Goal: Information Seeking & Learning: Learn about a topic

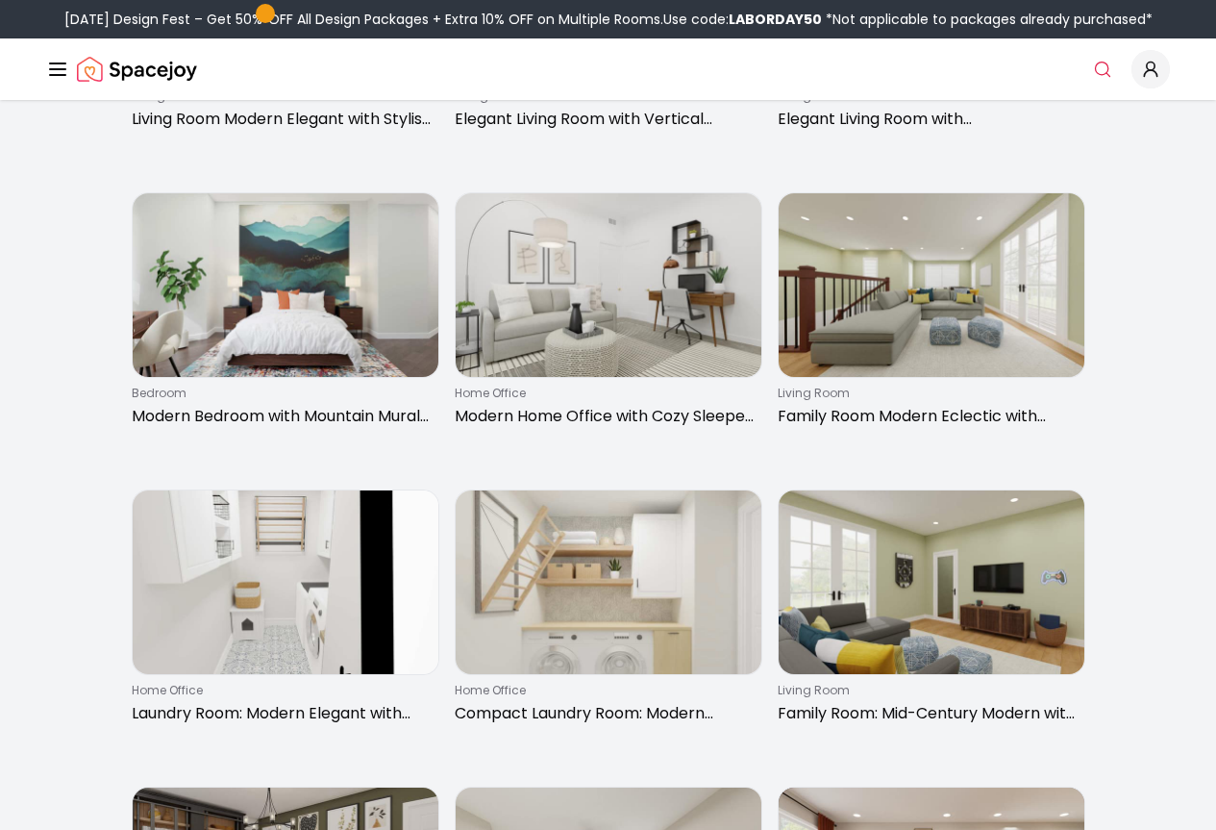
scroll to position [962, 0]
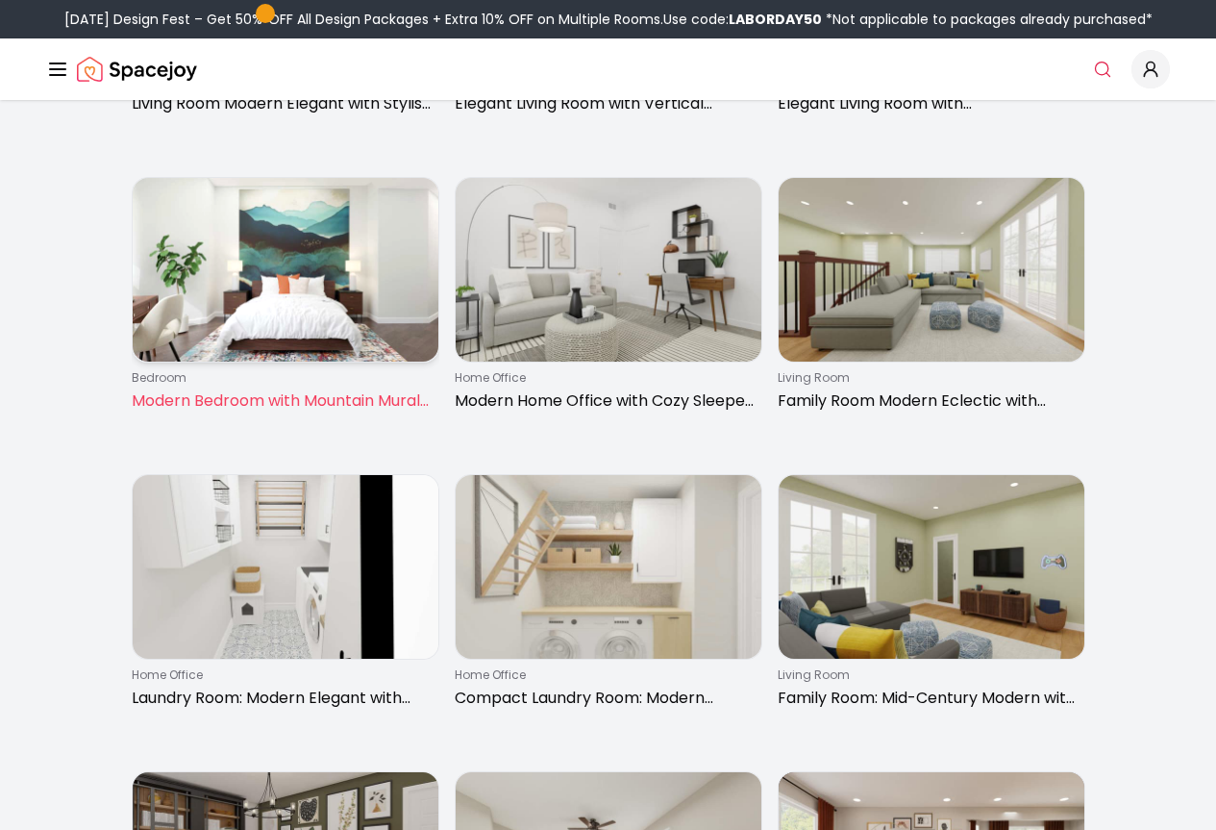
click at [248, 322] on img at bounding box center [286, 270] width 306 height 184
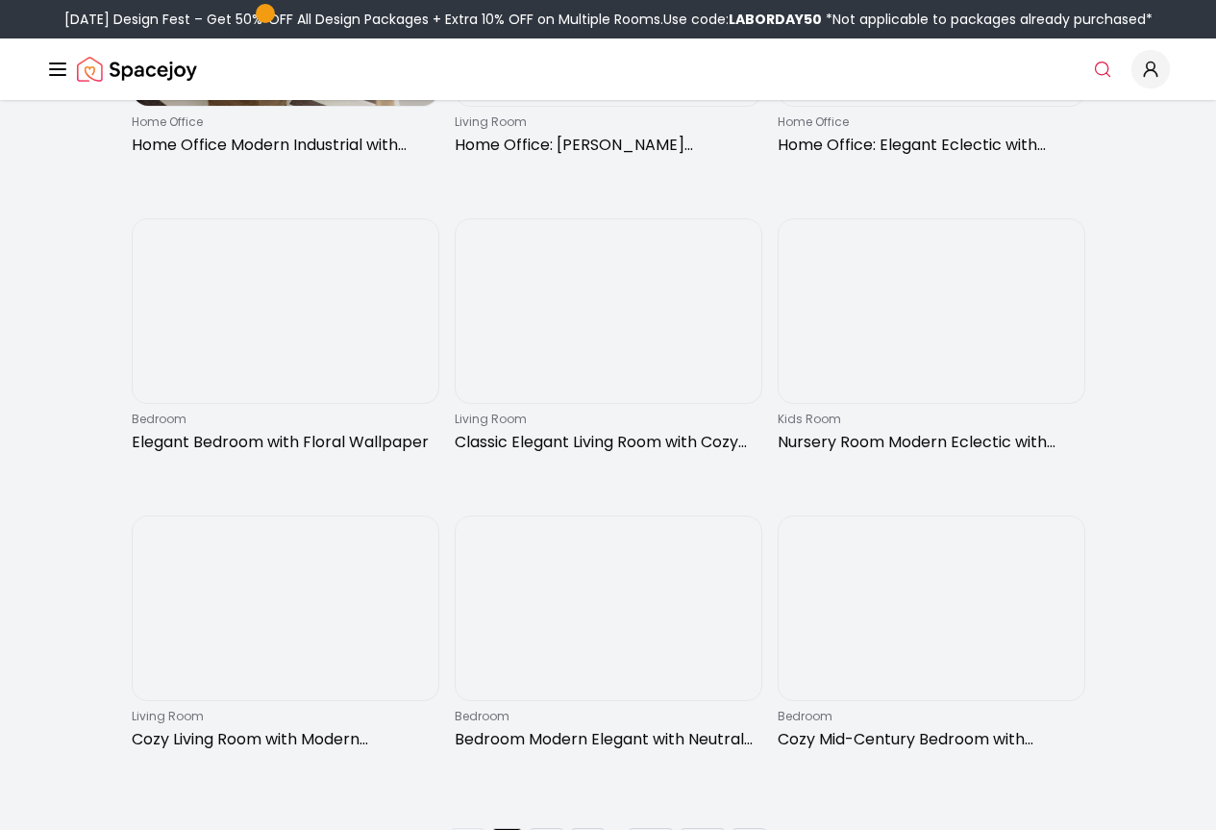
scroll to position [2692, 0]
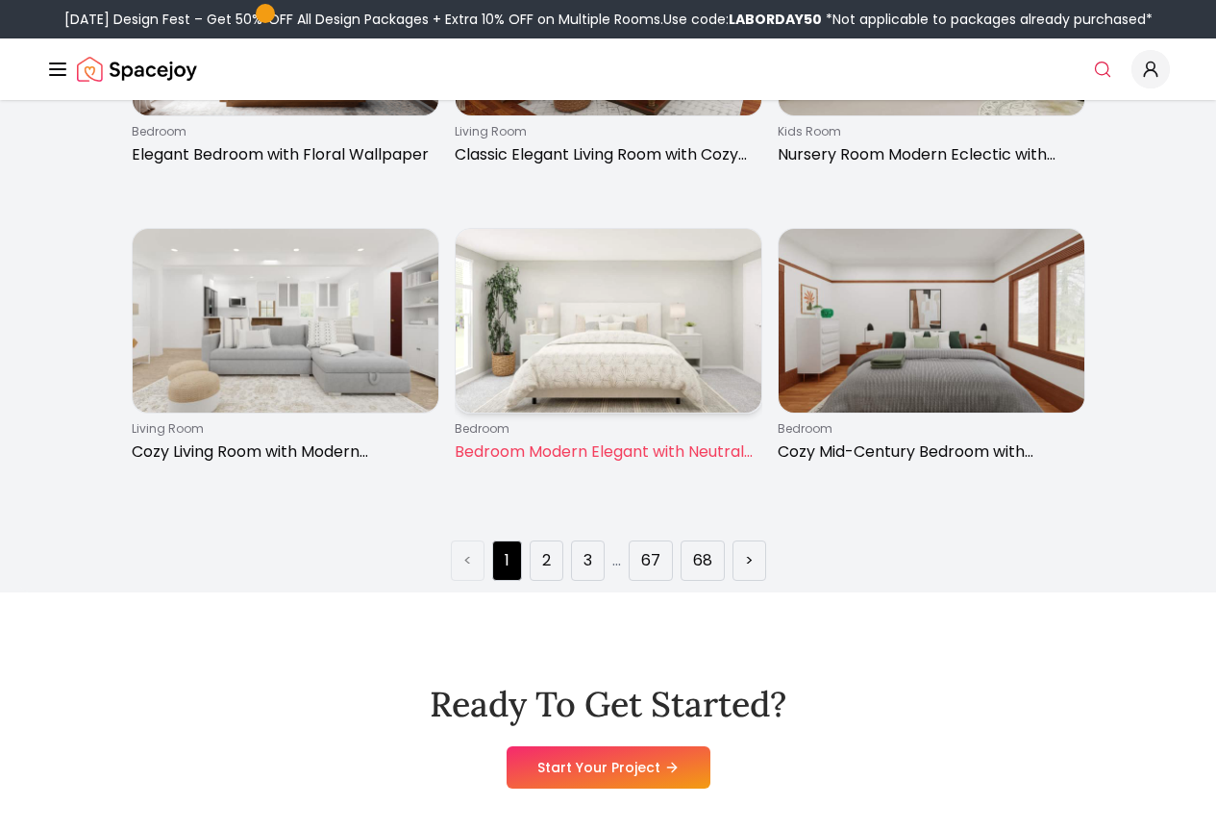
click at [649, 373] on img at bounding box center [609, 321] width 306 height 184
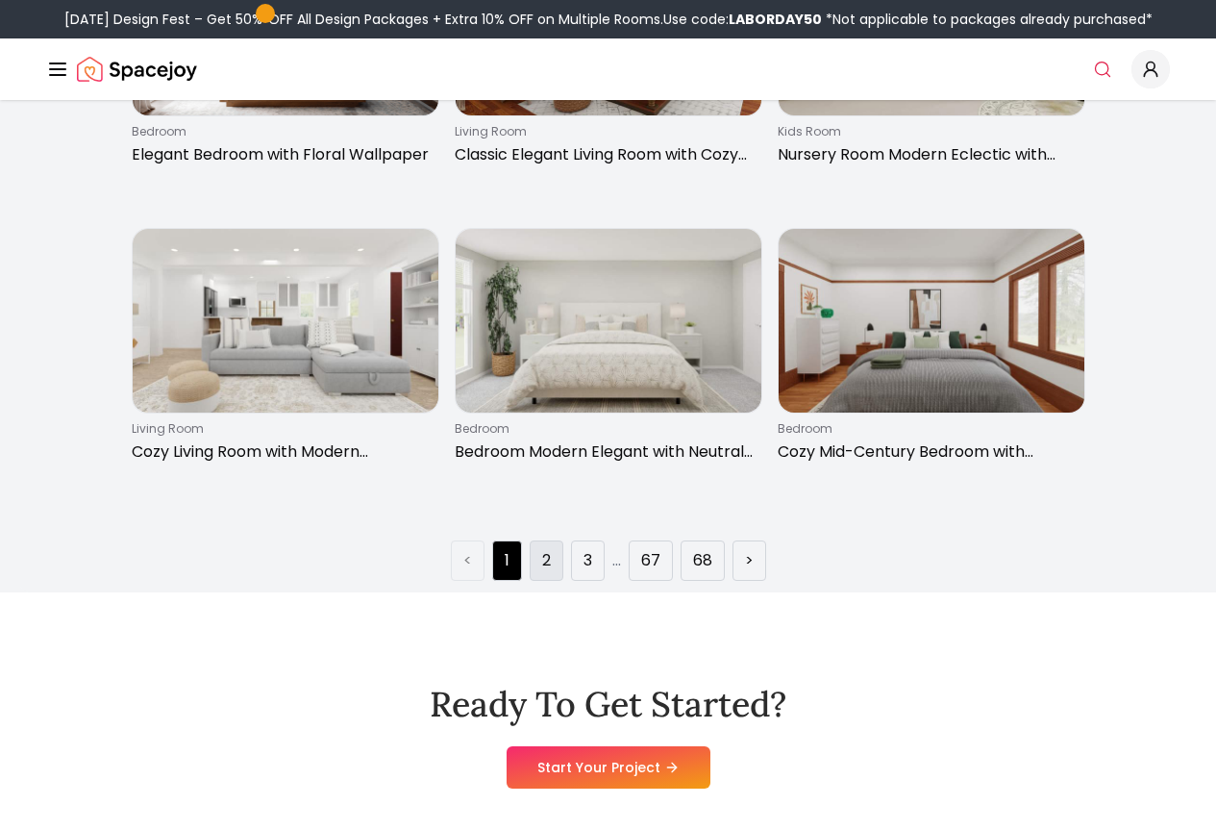
click at [548, 572] on link "2" at bounding box center [546, 560] width 9 height 23
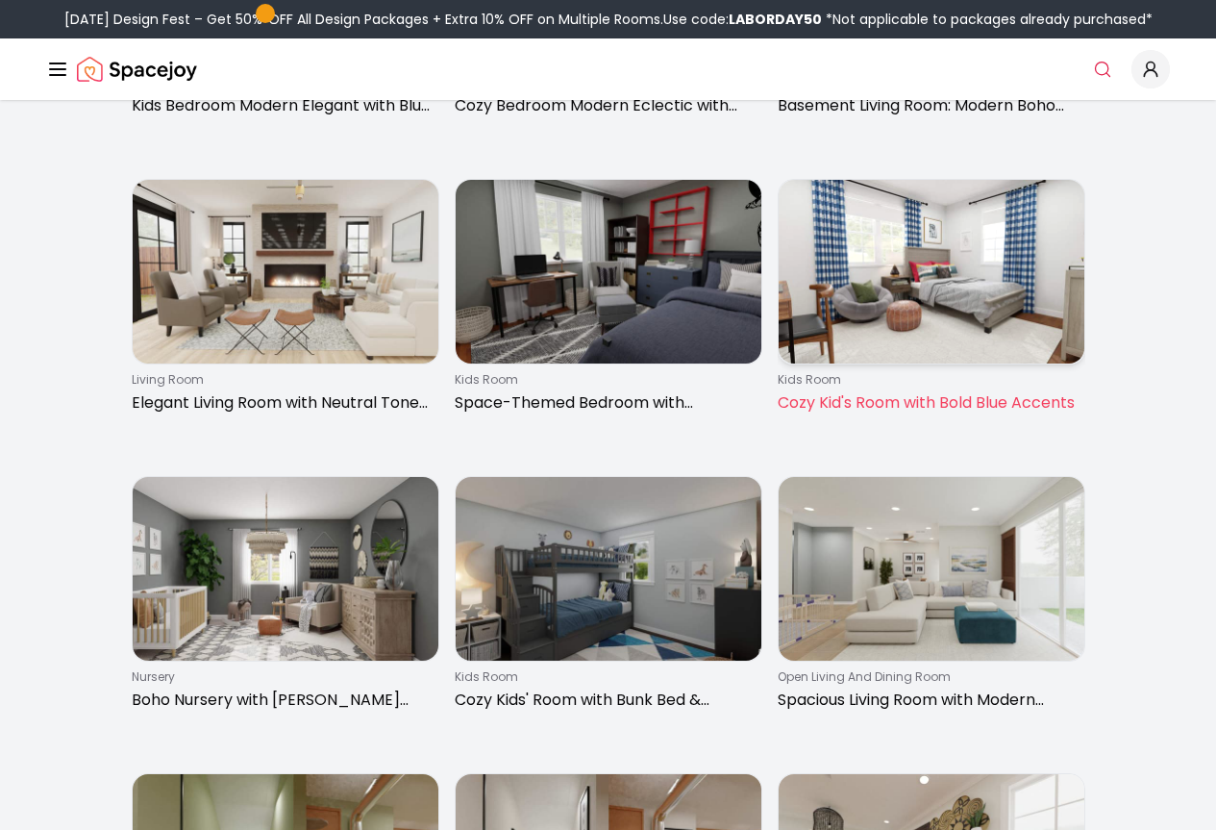
scroll to position [1250, 0]
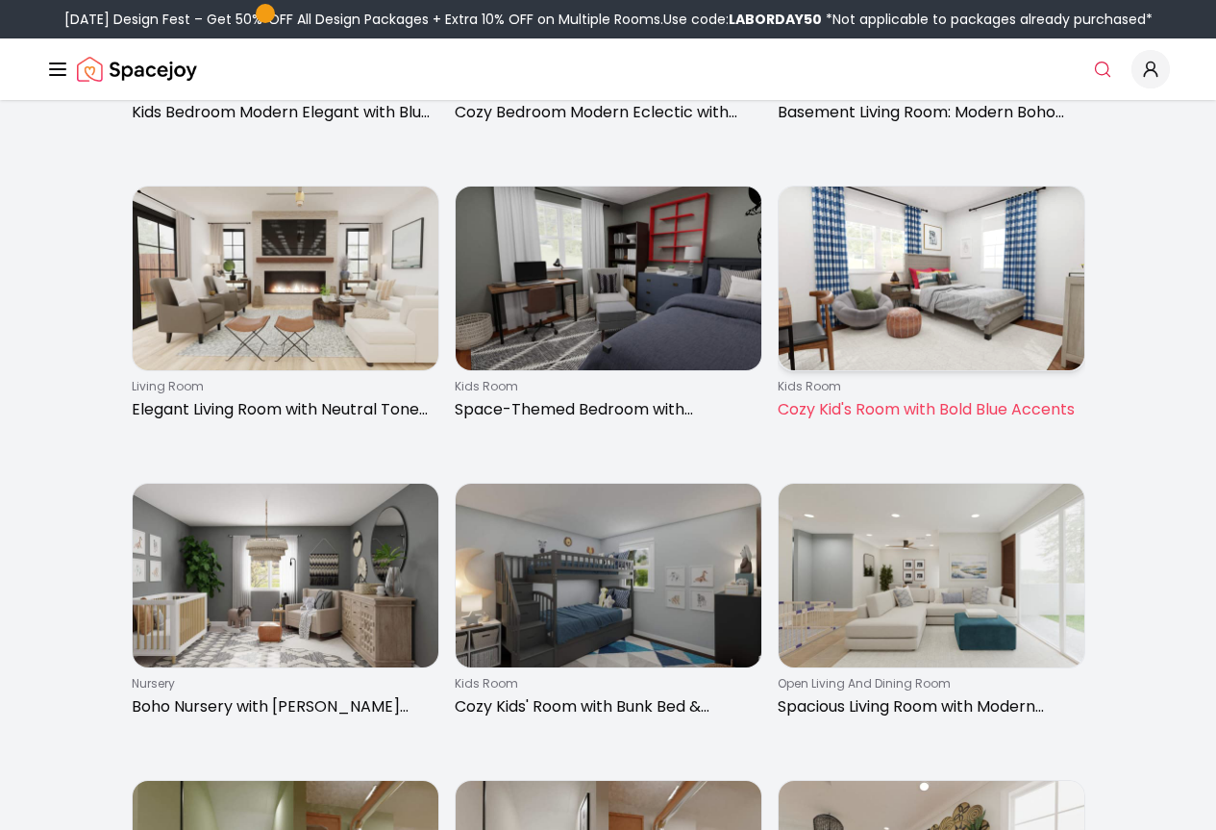
click at [1003, 324] on img at bounding box center [932, 279] width 306 height 184
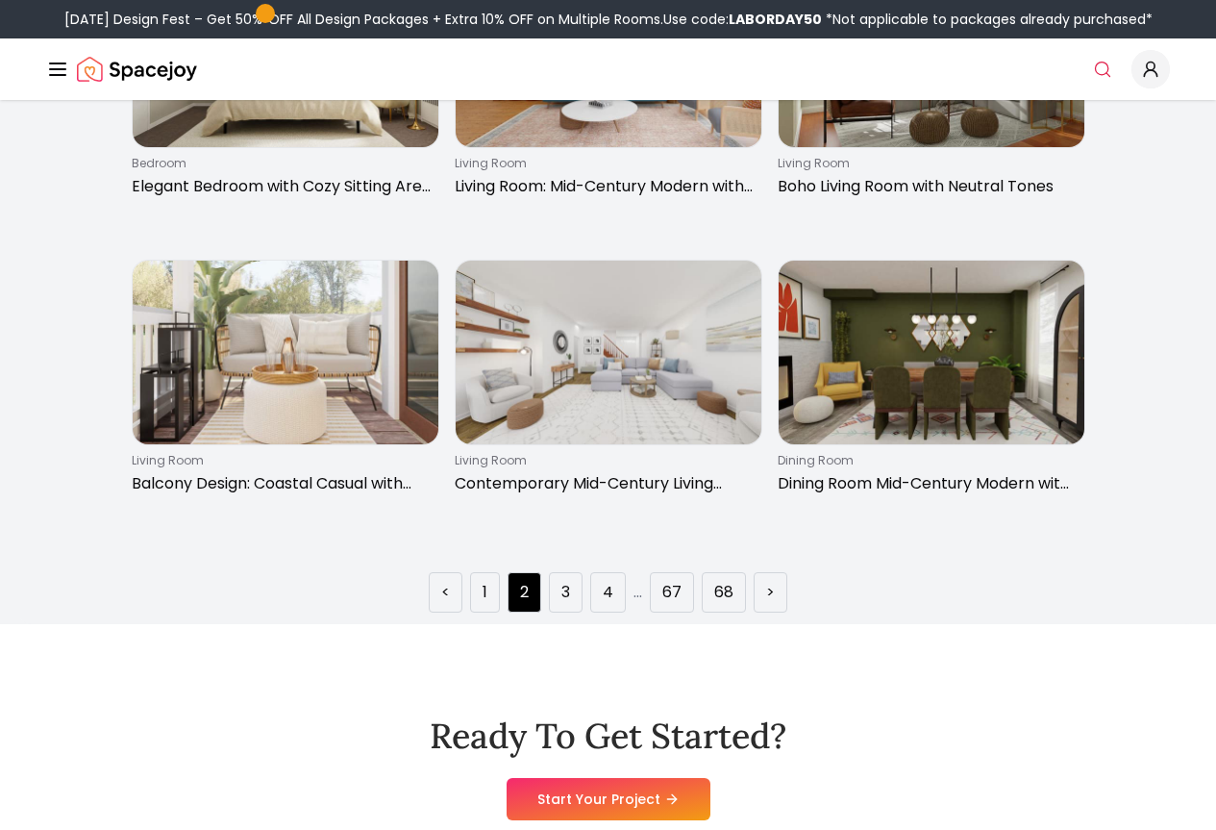
scroll to position [2789, 0]
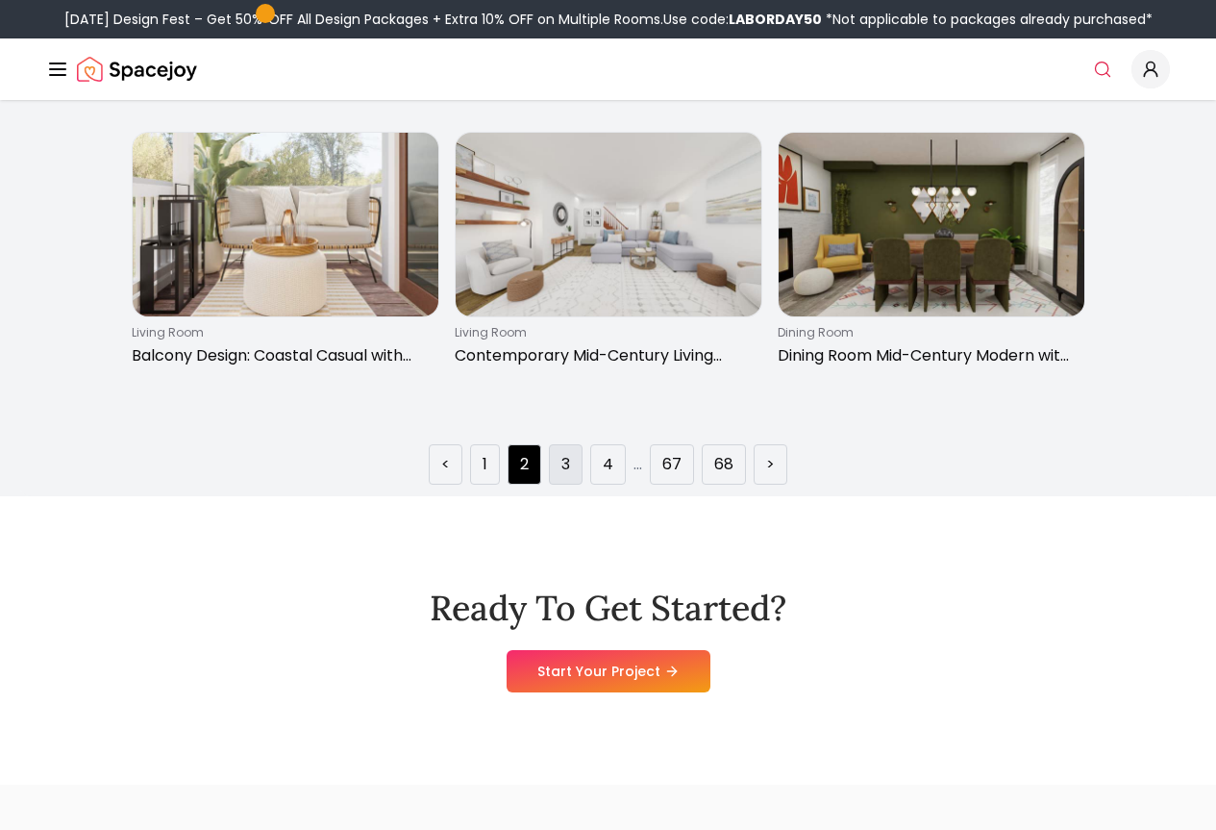
click at [574, 485] on li "3" at bounding box center [566, 464] width 34 height 40
click at [551, 485] on li "3" at bounding box center [566, 464] width 34 height 40
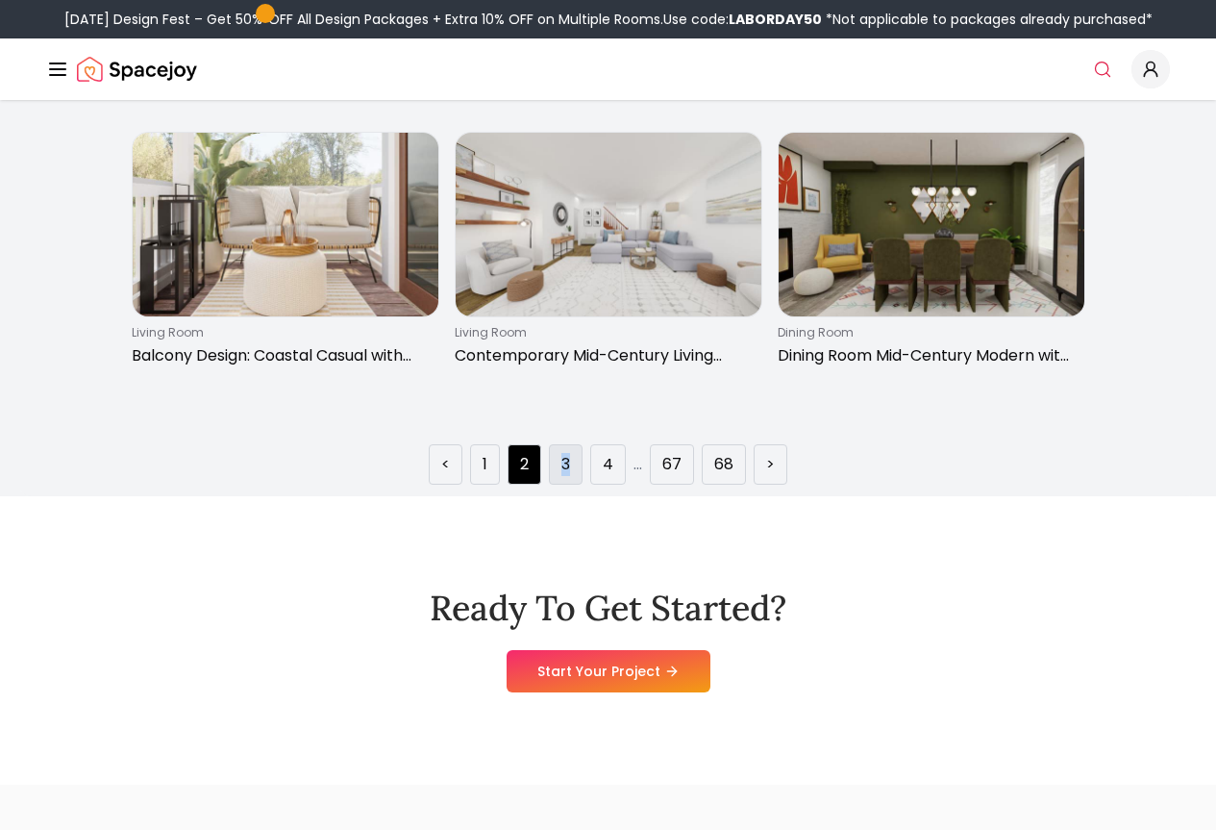
click at [565, 476] on link "3" at bounding box center [566, 464] width 9 height 23
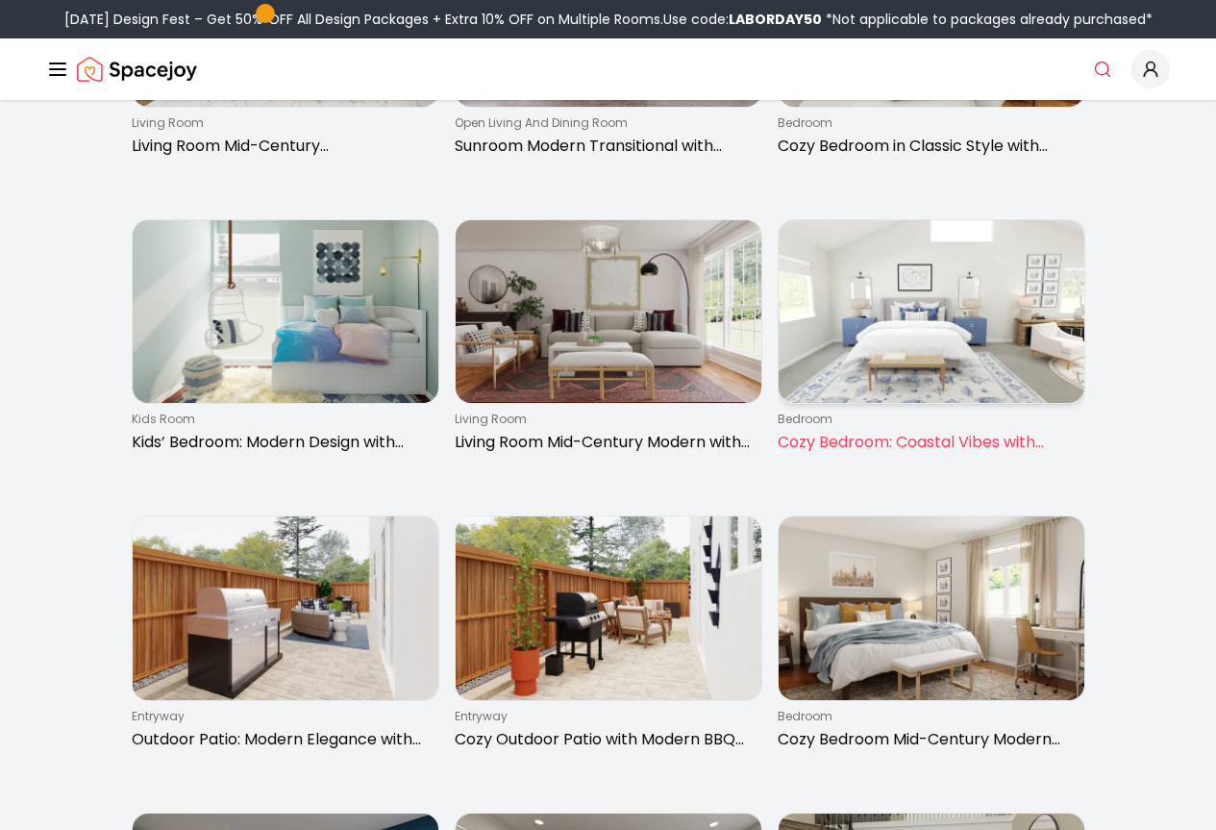
scroll to position [2115, 0]
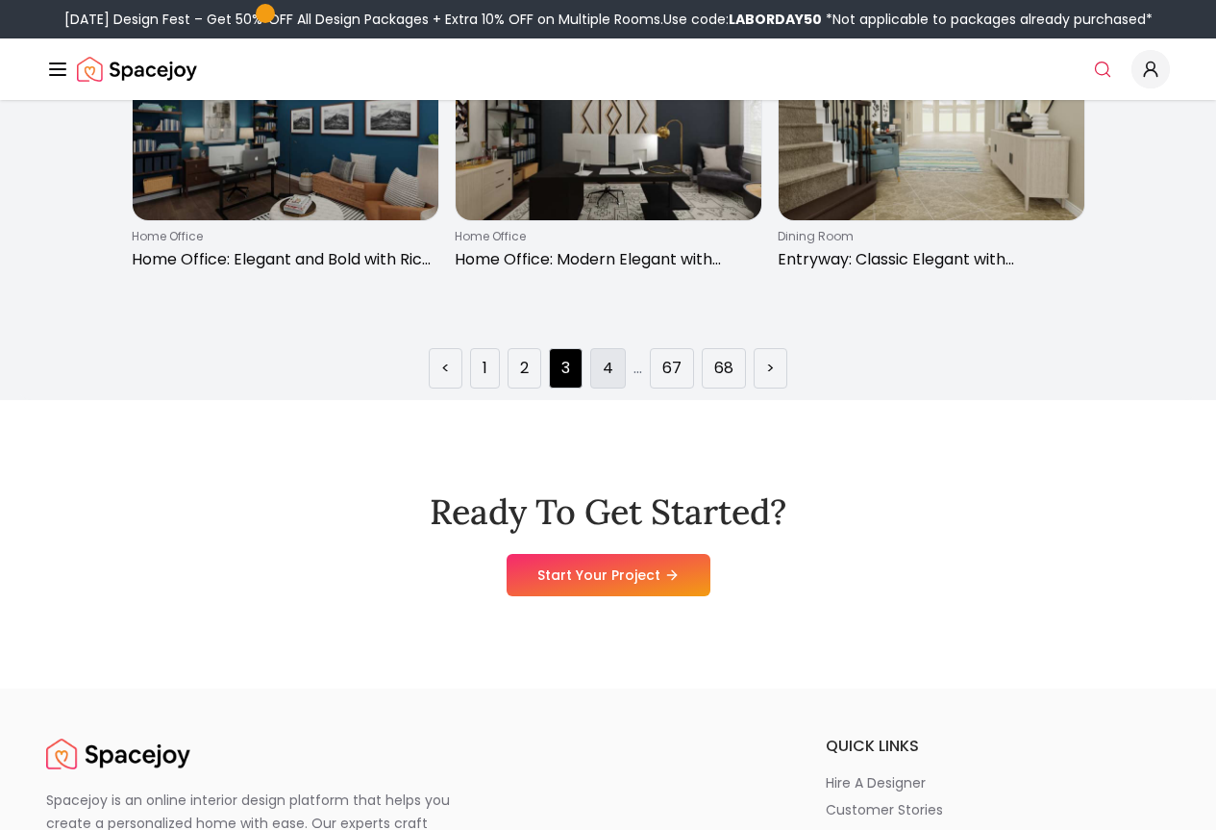
click at [612, 380] on link "4" at bounding box center [608, 368] width 11 height 23
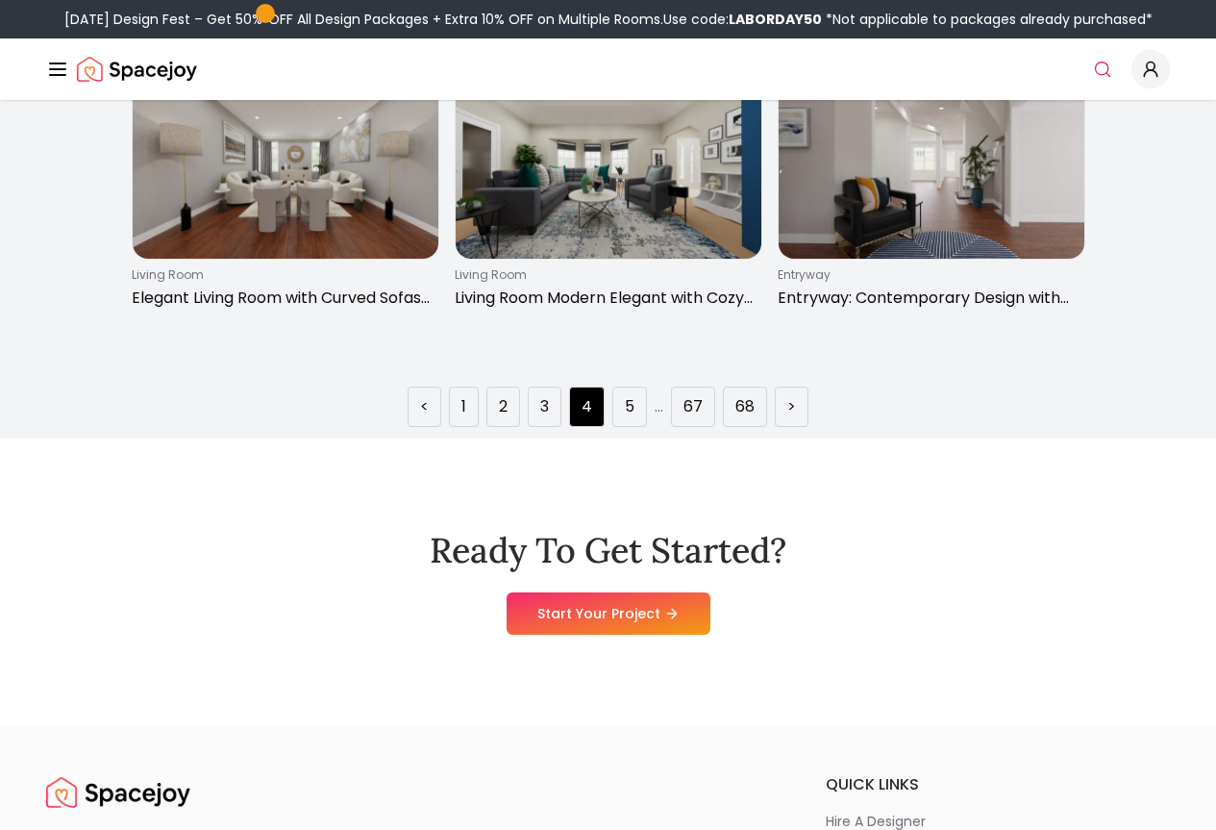
scroll to position [2885, 0]
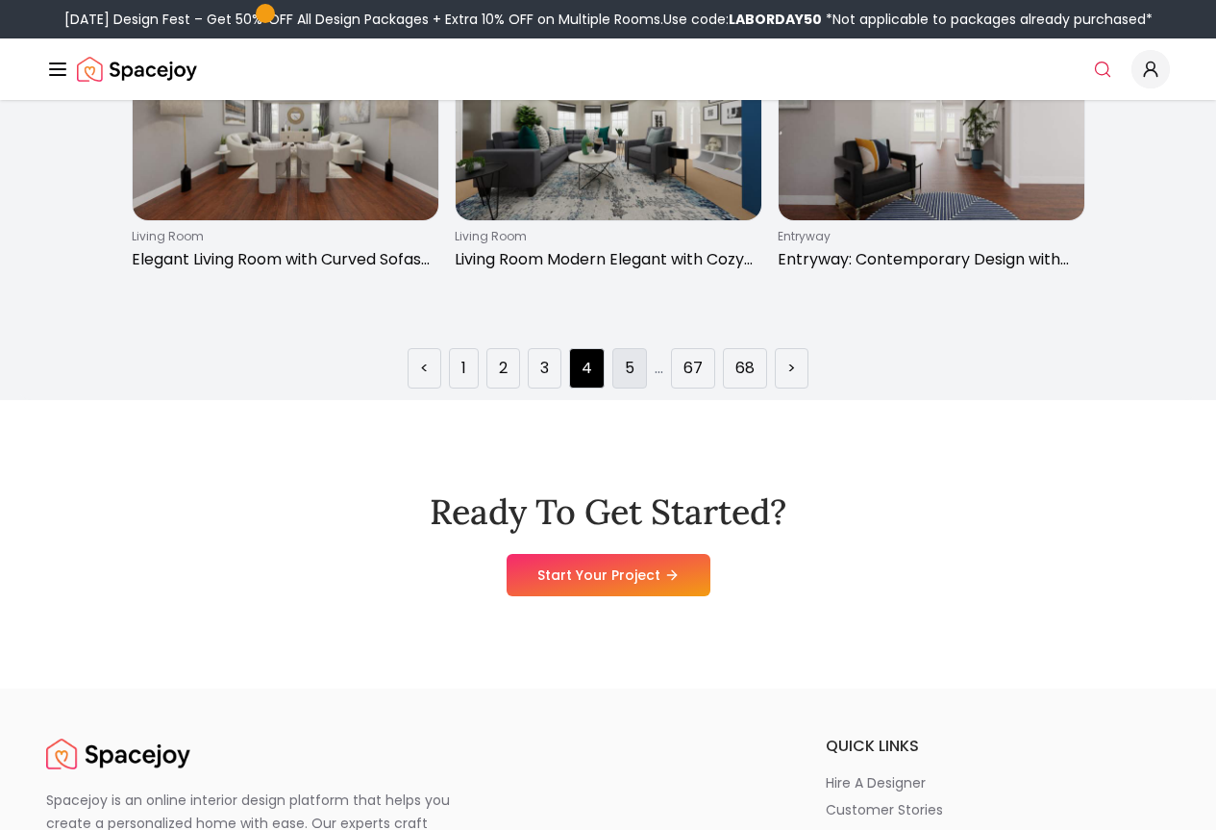
click at [623, 388] on li "5" at bounding box center [630, 368] width 35 height 40
click at [622, 388] on li "5" at bounding box center [630, 368] width 35 height 40
click at [614, 388] on li "5" at bounding box center [630, 368] width 35 height 40
click at [630, 388] on li "5" at bounding box center [630, 368] width 35 height 40
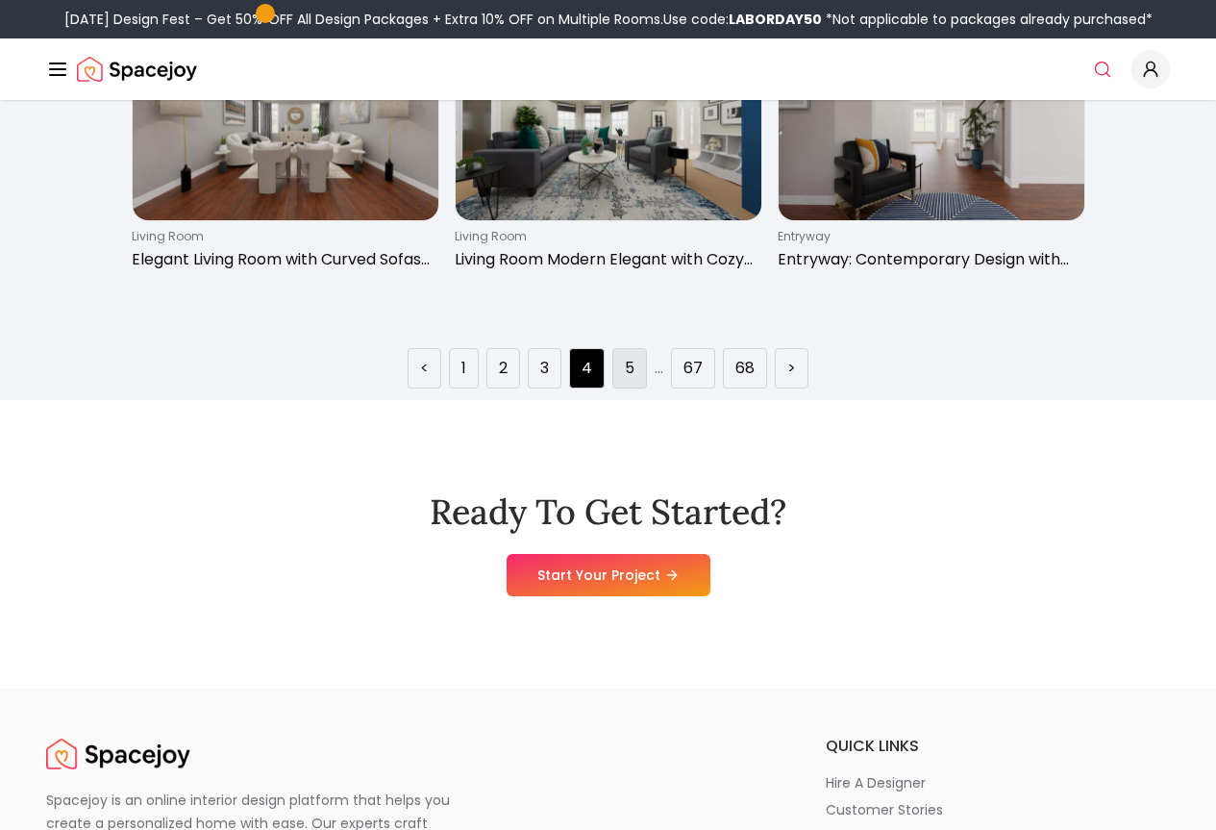
click at [630, 380] on link "5" at bounding box center [630, 368] width 10 height 23
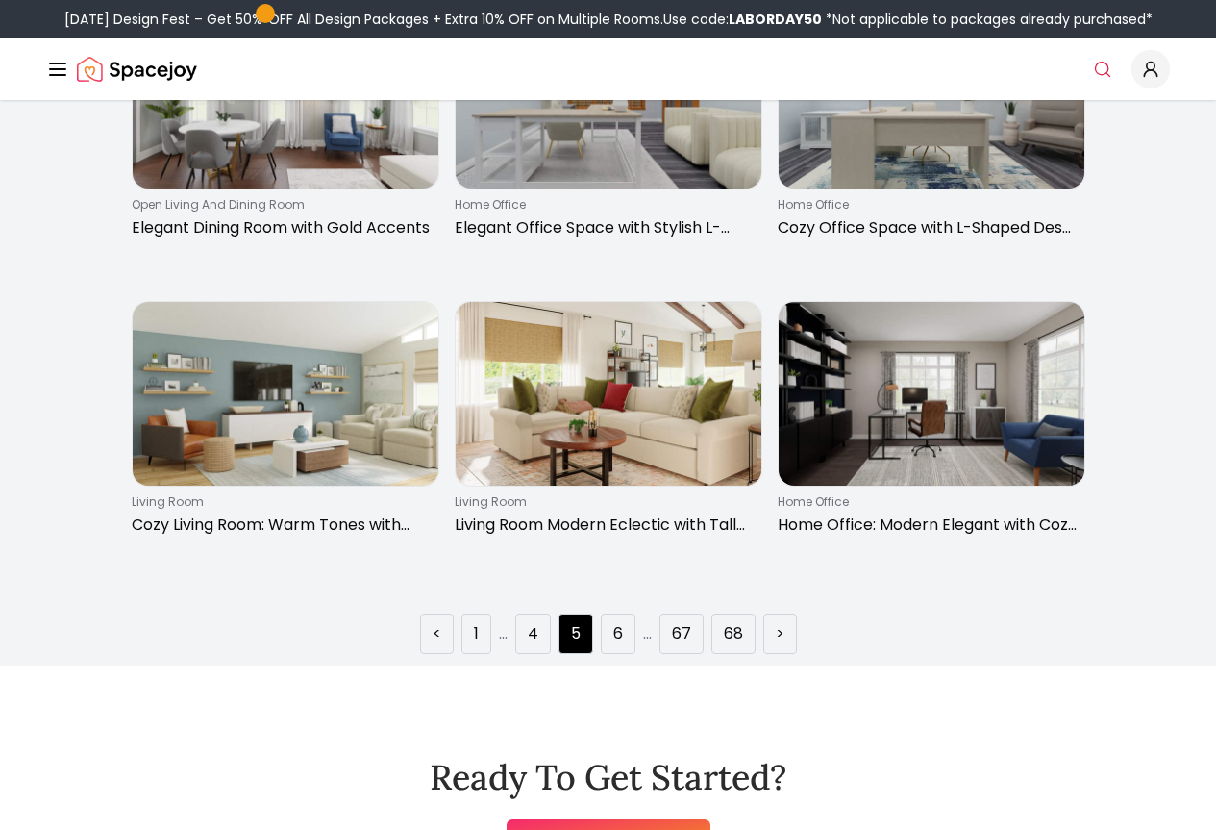
scroll to position [2789, 0]
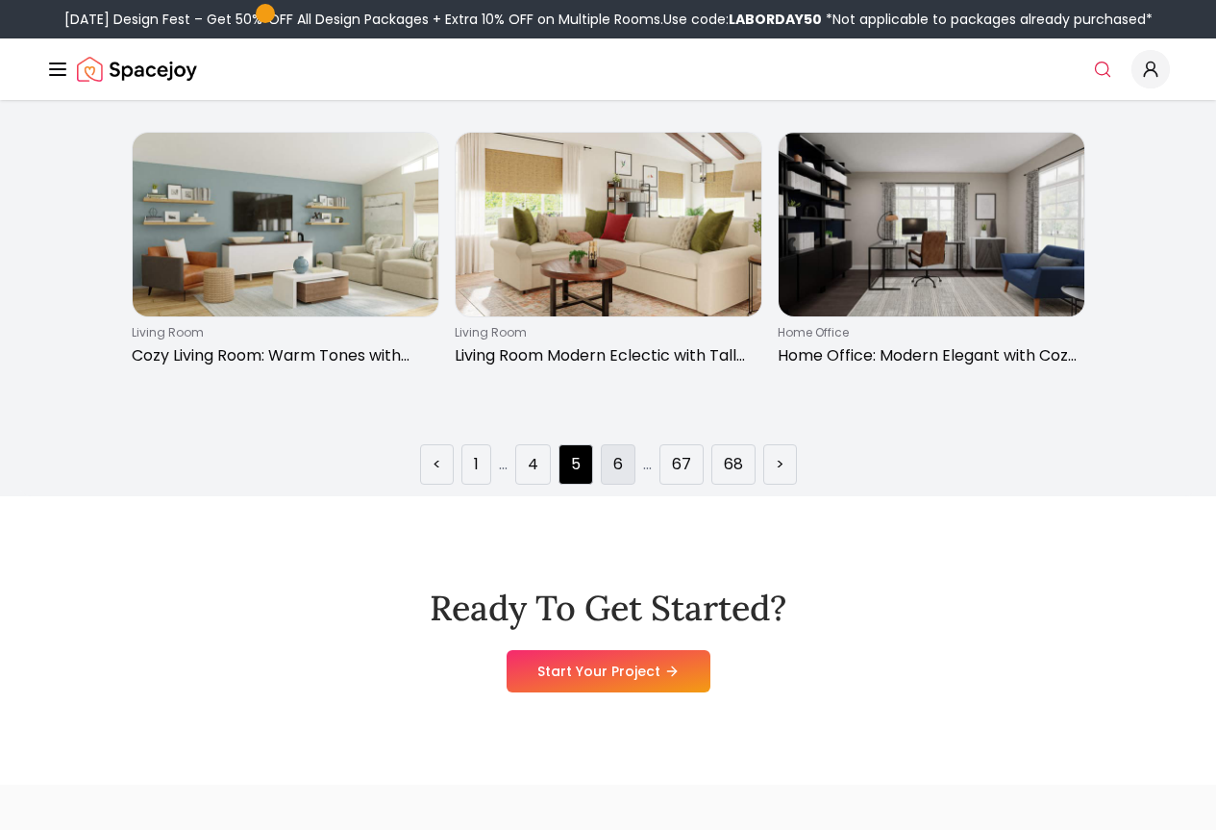
click at [620, 476] on link "6" at bounding box center [618, 464] width 10 height 23
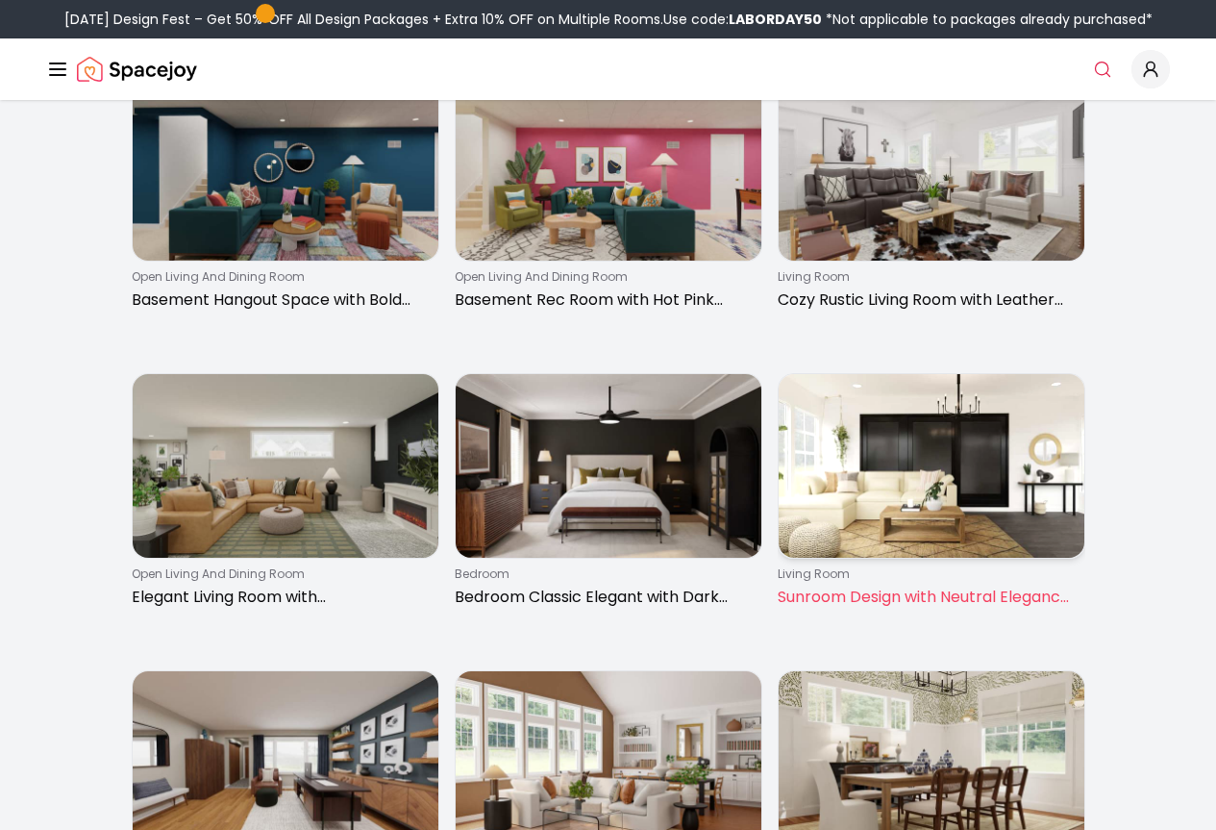
scroll to position [2539, 0]
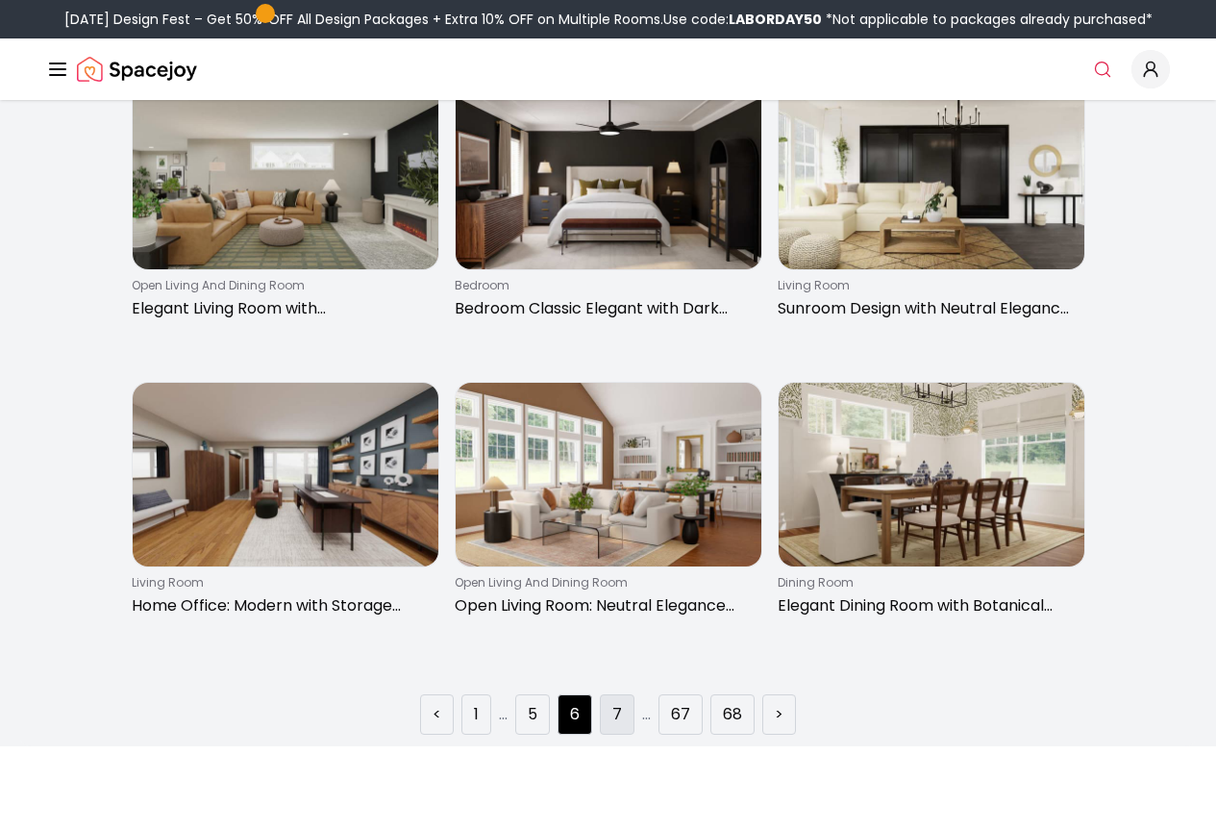
click at [611, 735] on li "7" at bounding box center [617, 714] width 35 height 40
click at [606, 735] on li "7" at bounding box center [617, 714] width 35 height 40
click at [619, 726] on link "7" at bounding box center [618, 714] width 10 height 23
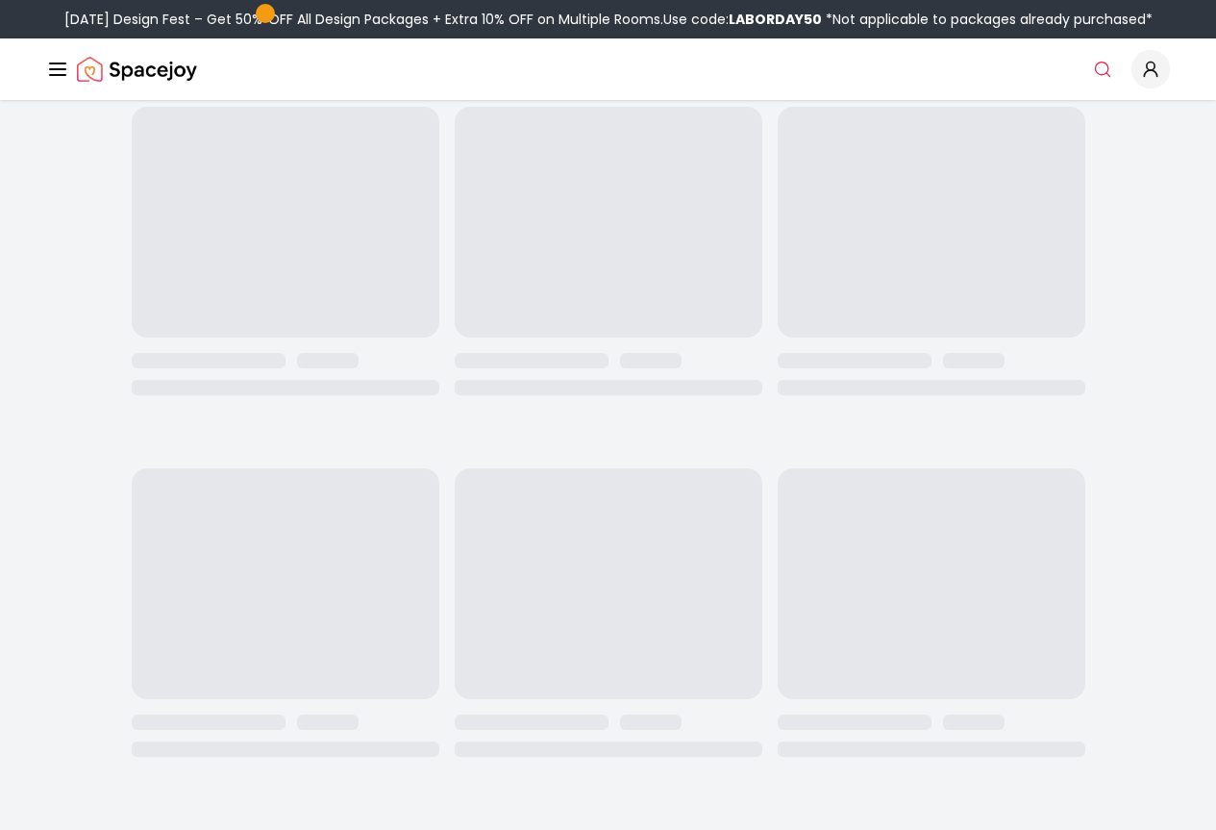
scroll to position [0, 0]
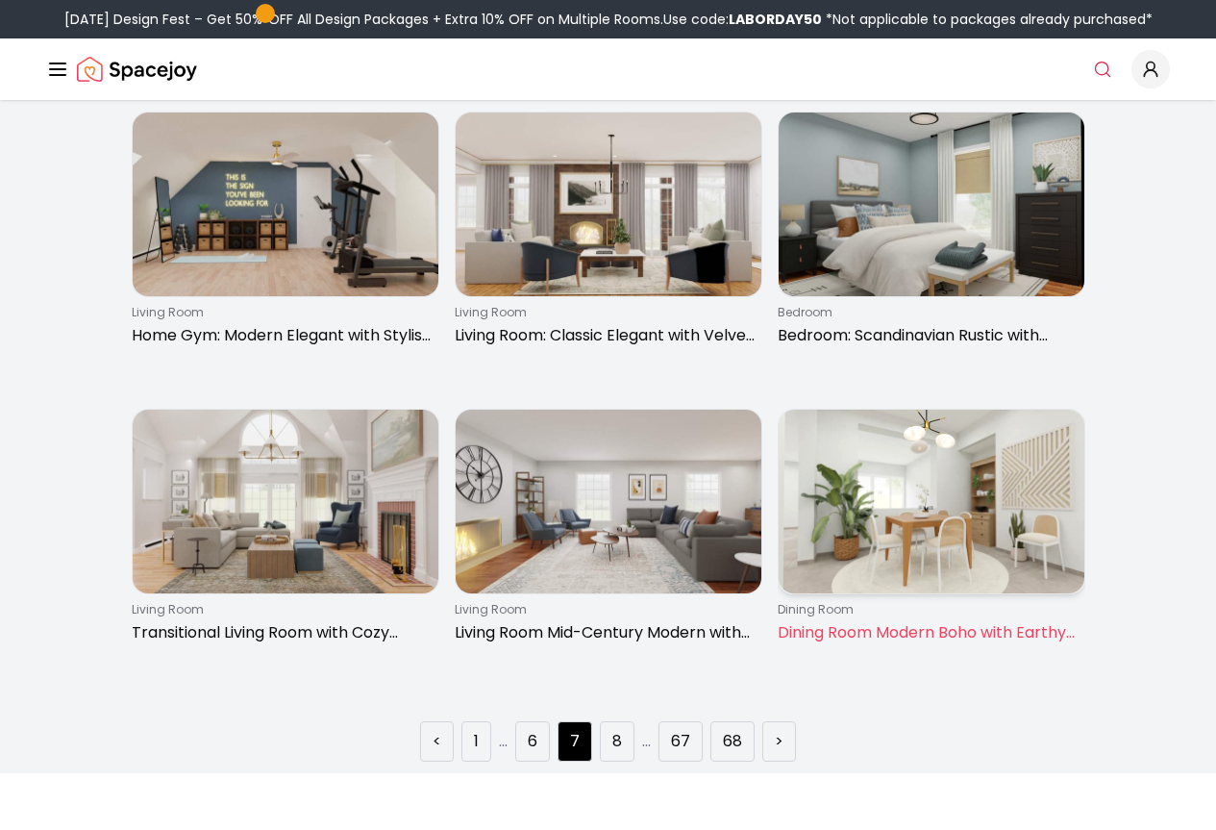
scroll to position [2692, 0]
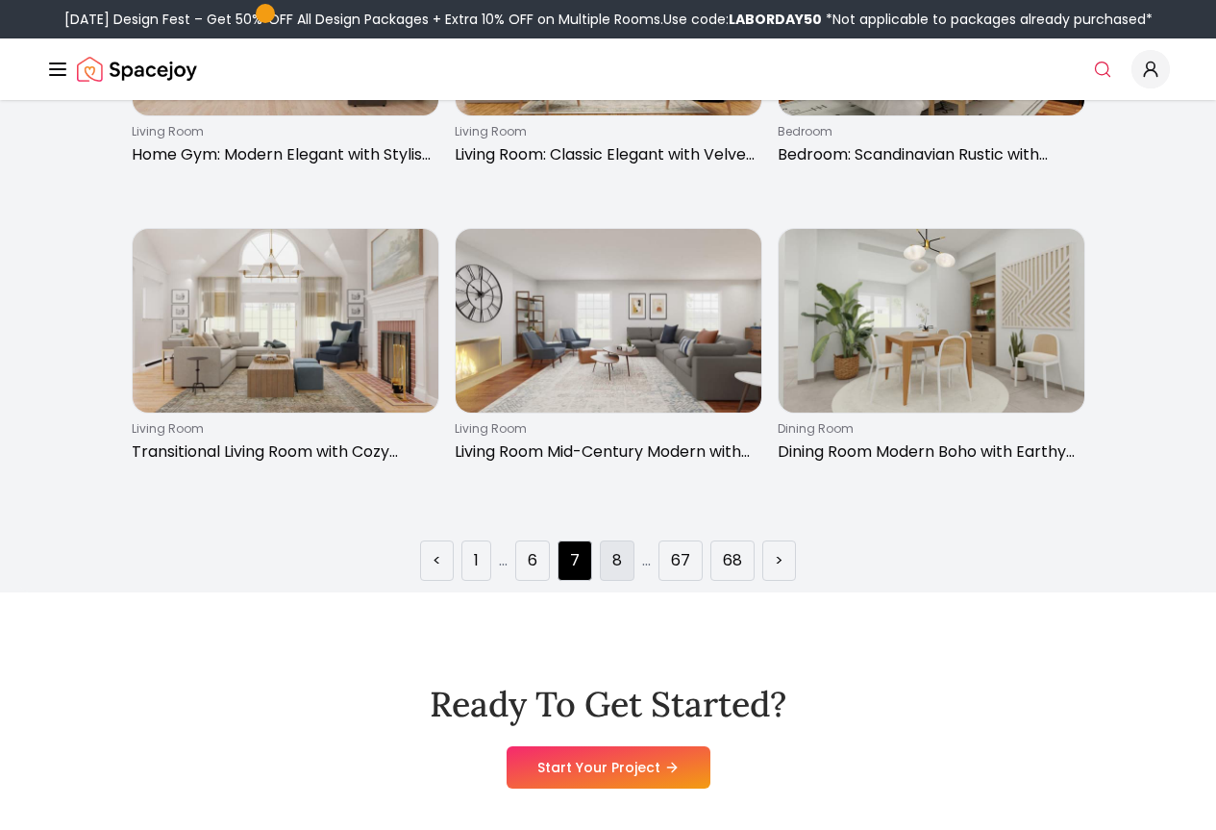
click at [625, 581] on li "8" at bounding box center [617, 560] width 35 height 40
click at [618, 572] on link "8" at bounding box center [618, 560] width 10 height 23
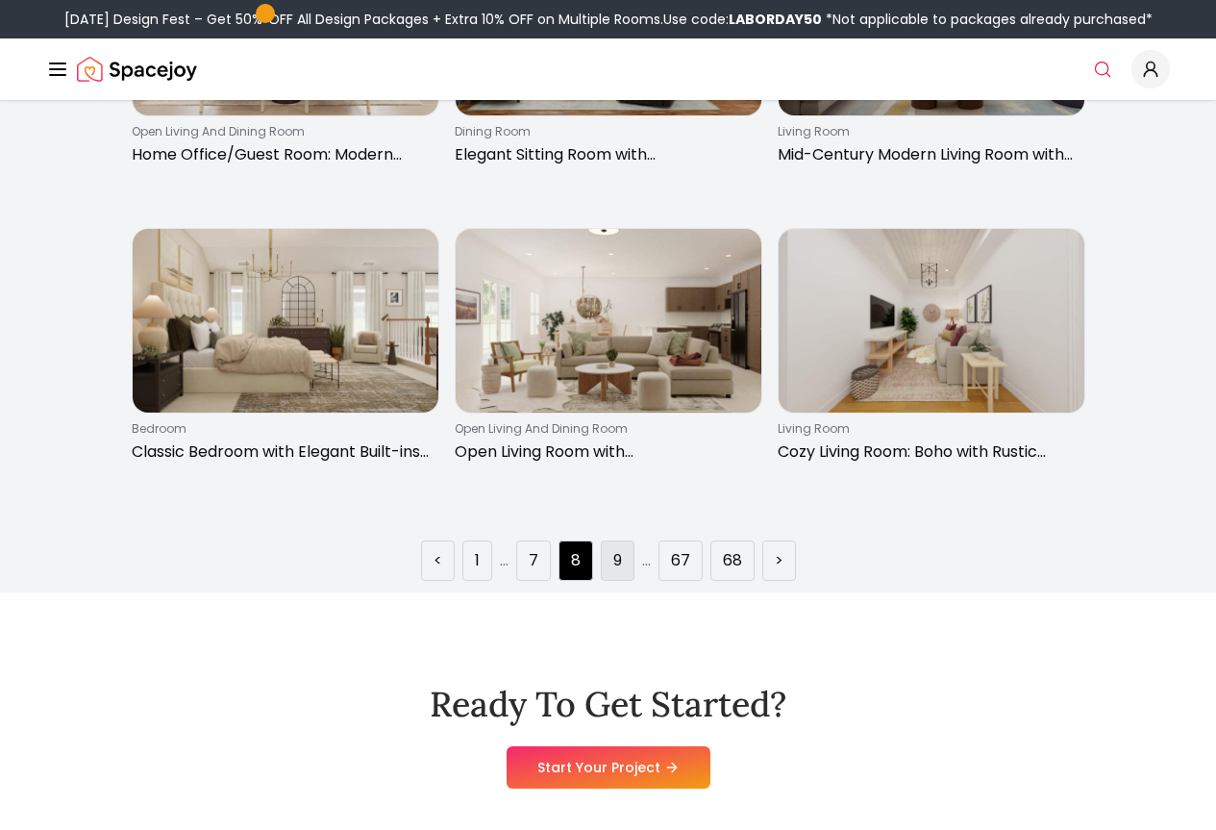
click at [622, 572] on link "9" at bounding box center [617, 560] width 9 height 23
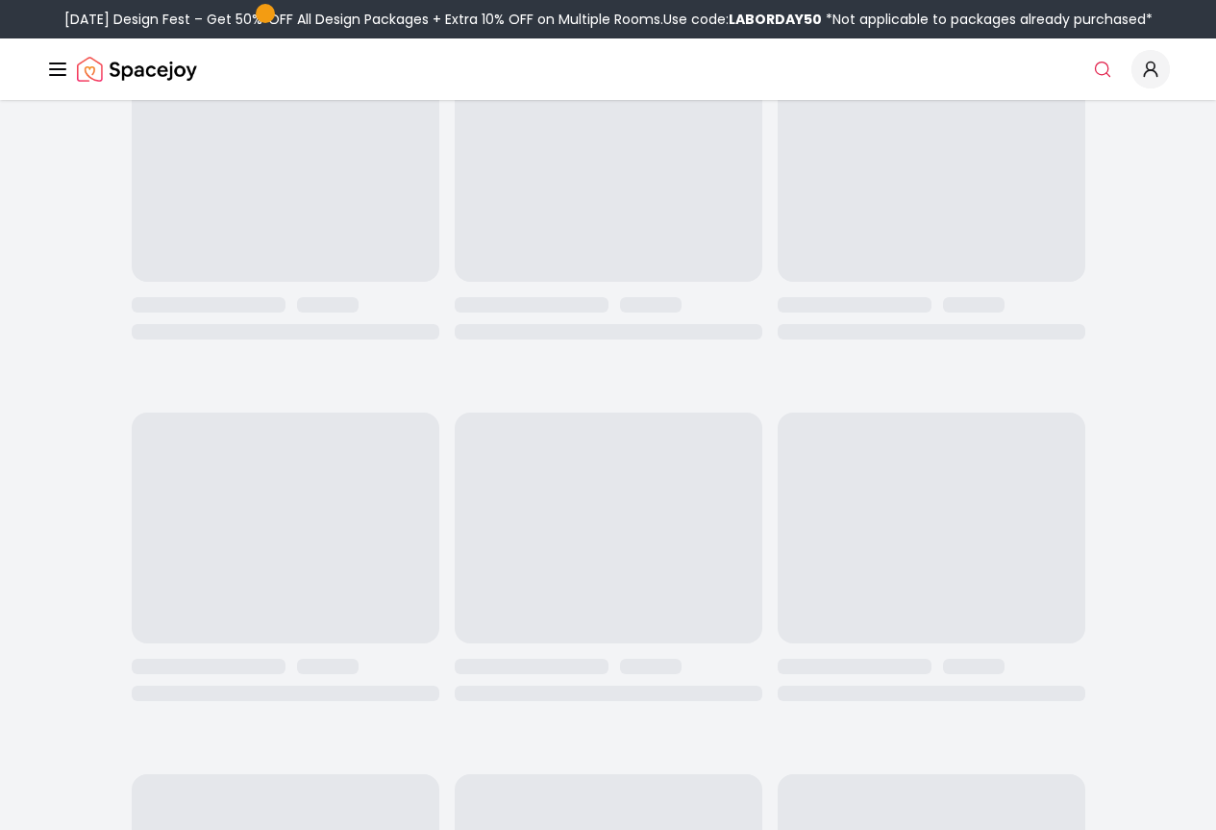
scroll to position [0, 0]
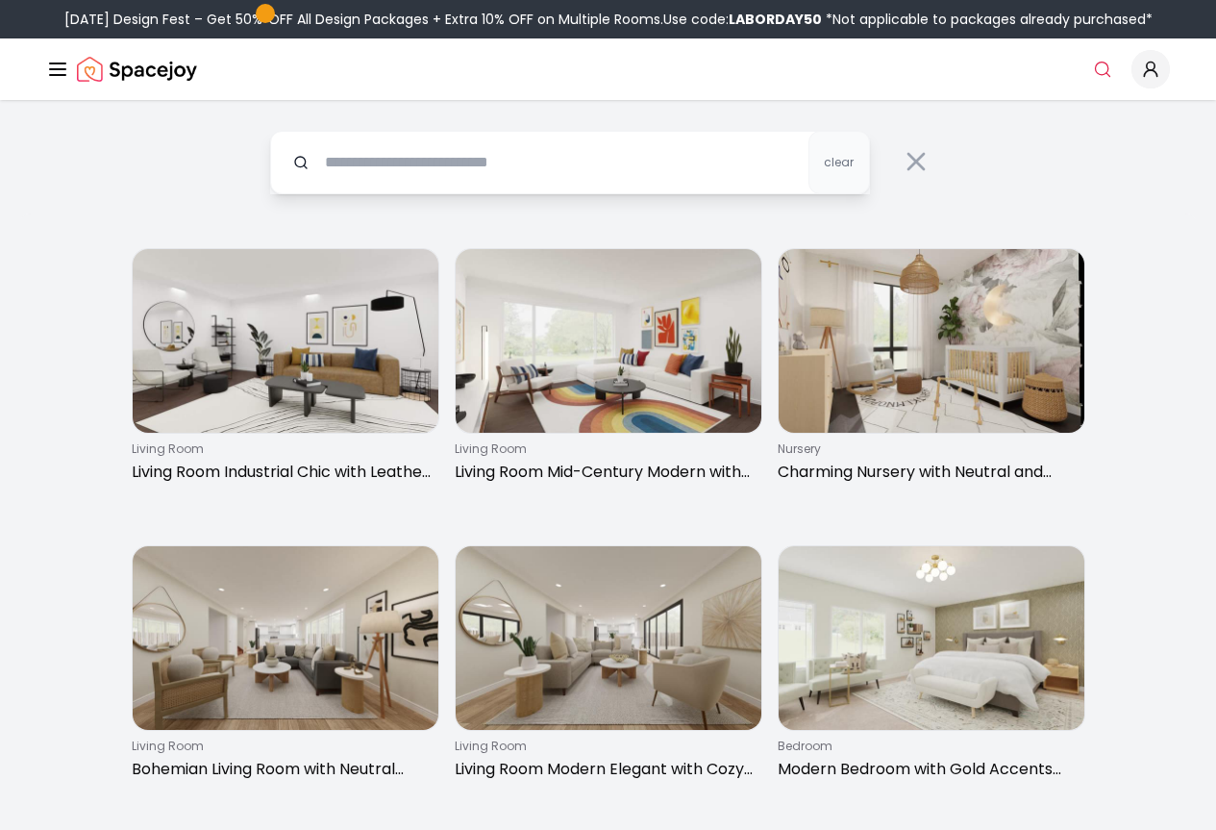
click at [0, 0] on img "Global" at bounding box center [0, 0] width 0 height 0
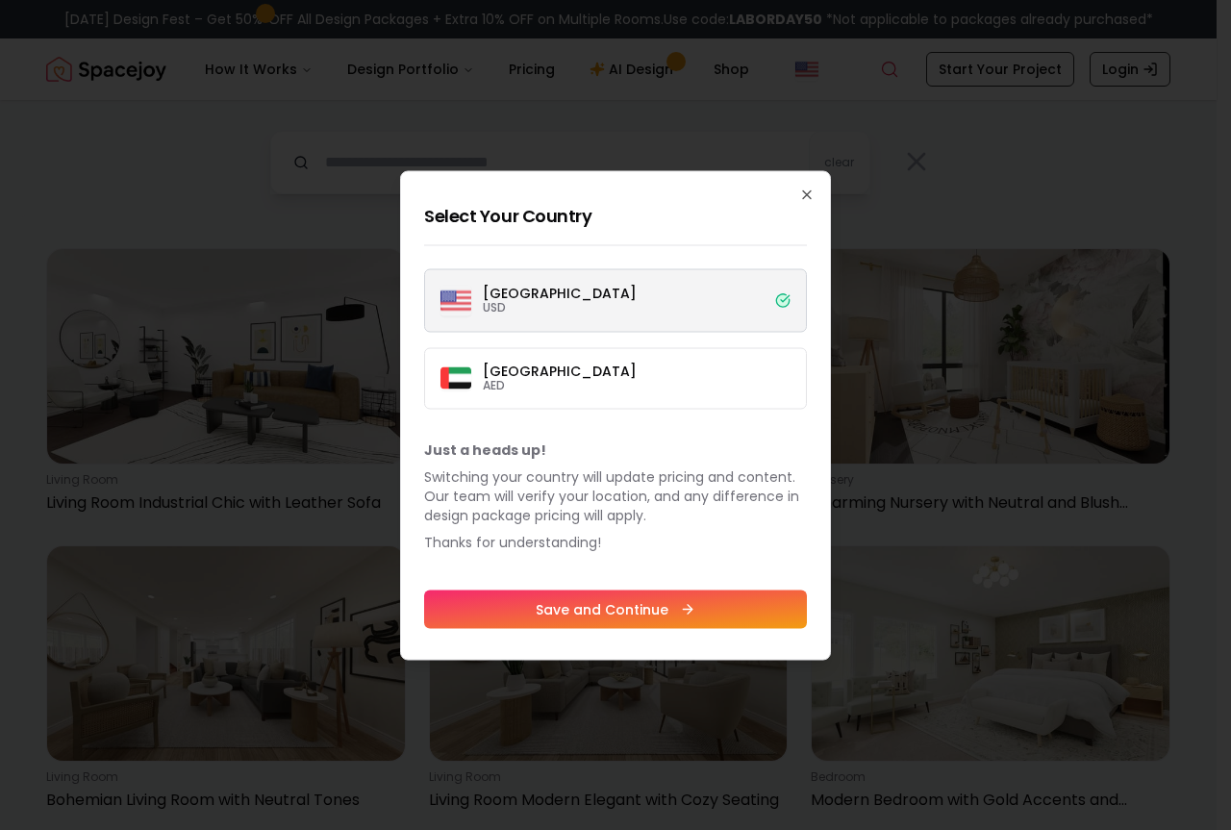
click at [569, 290] on p "United States" at bounding box center [560, 292] width 154 height 13
click at [0, 0] on button "United States USD" at bounding box center [0, 0] width 0 height 0
click at [811, 199] on icon "button" at bounding box center [806, 194] width 15 height 15
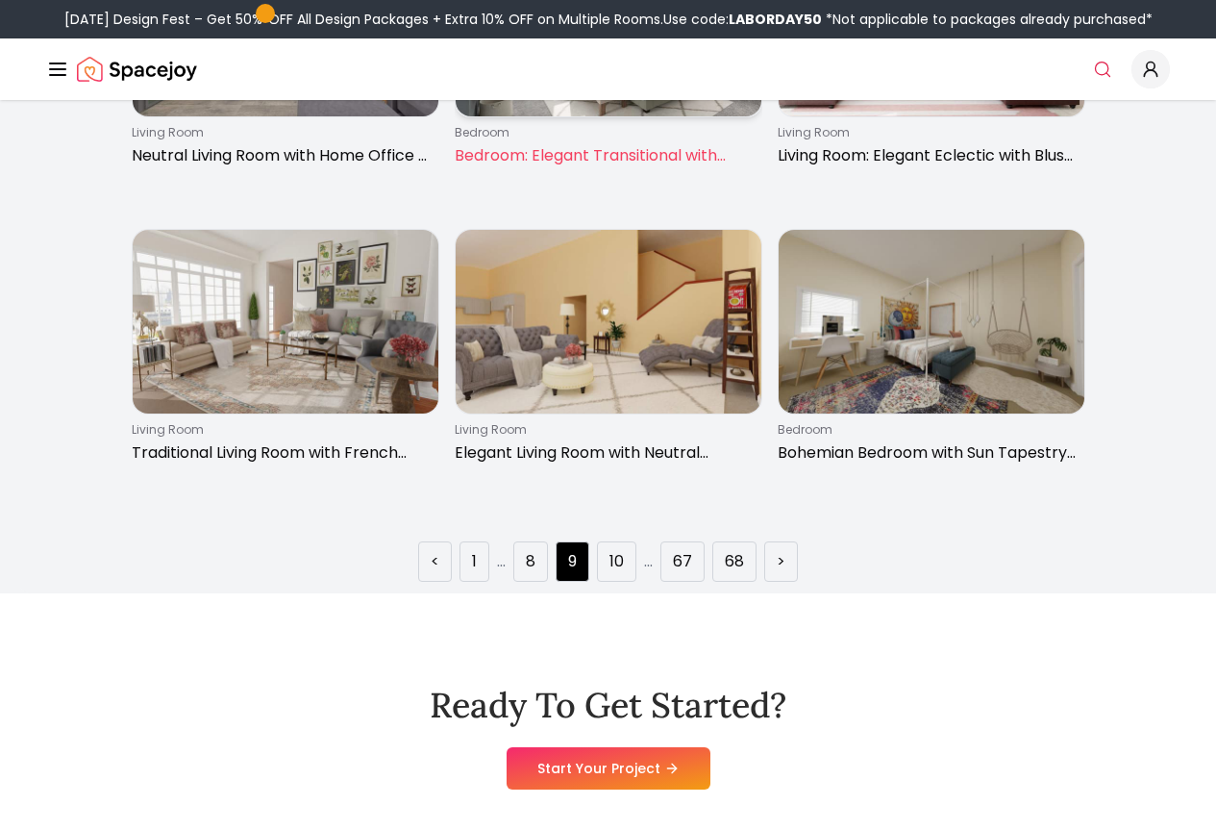
scroll to position [2692, 0]
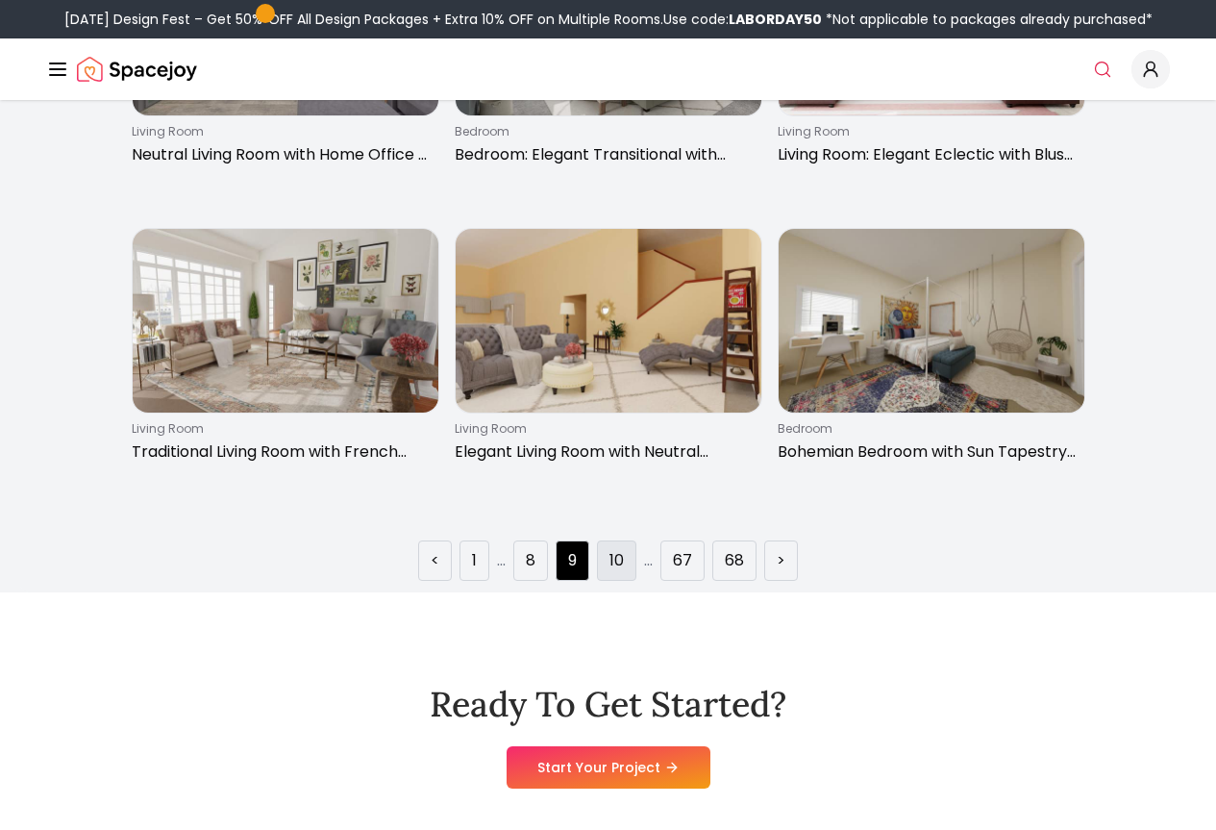
click at [624, 572] on link "10" at bounding box center [617, 560] width 14 height 23
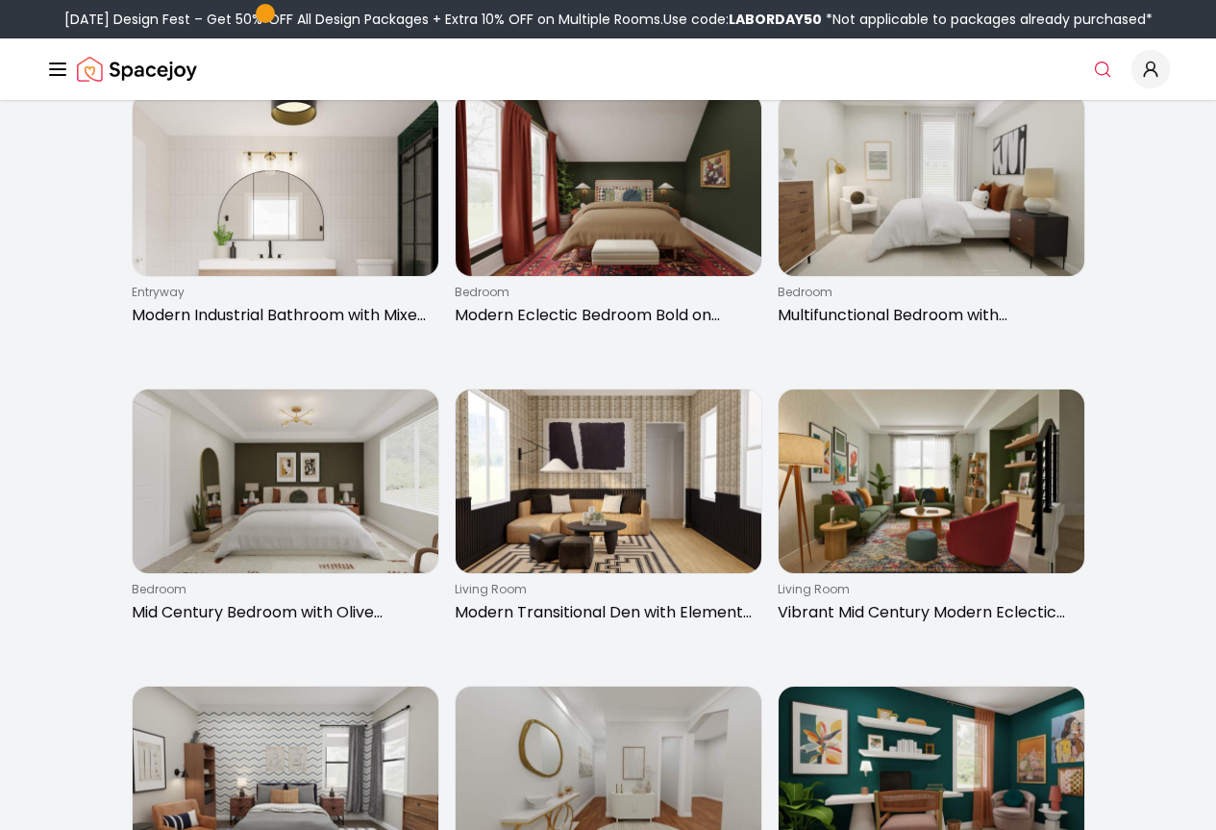
scroll to position [2481, 0]
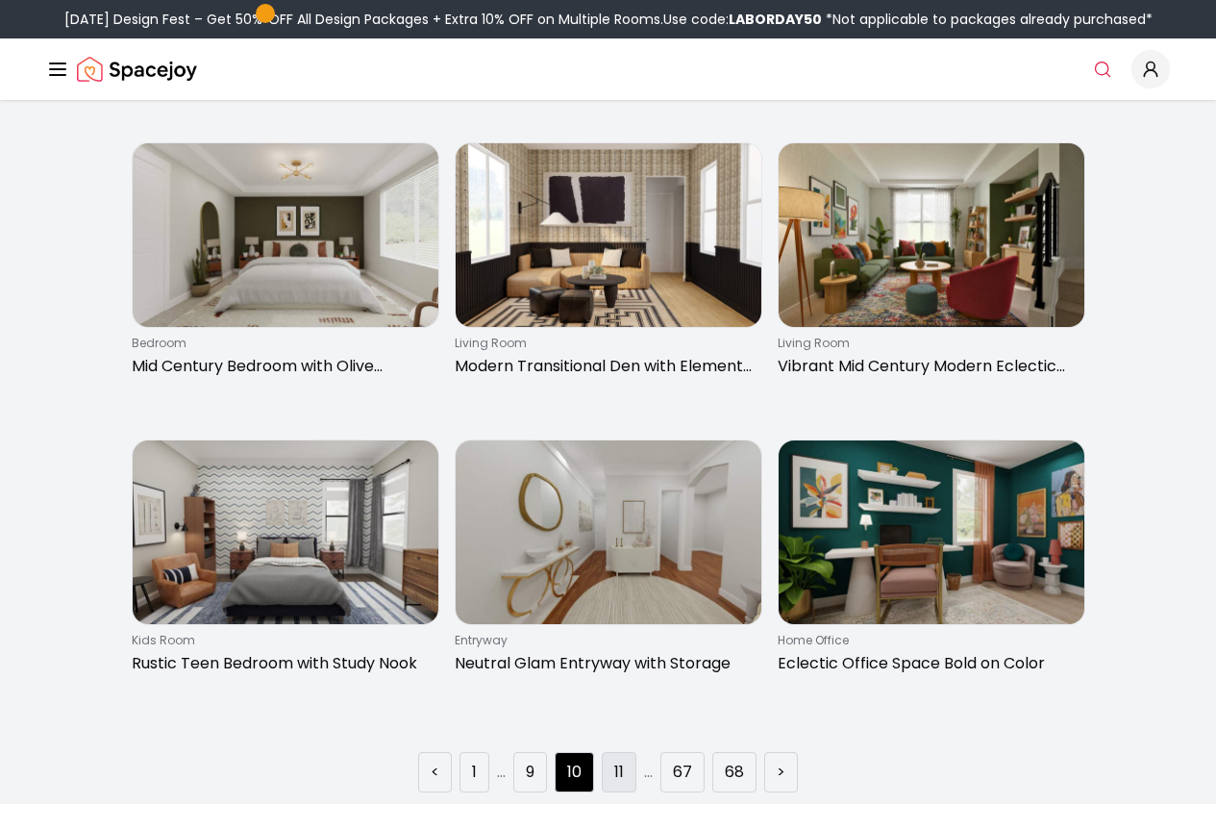
click at [623, 784] on link "11" at bounding box center [619, 772] width 10 height 23
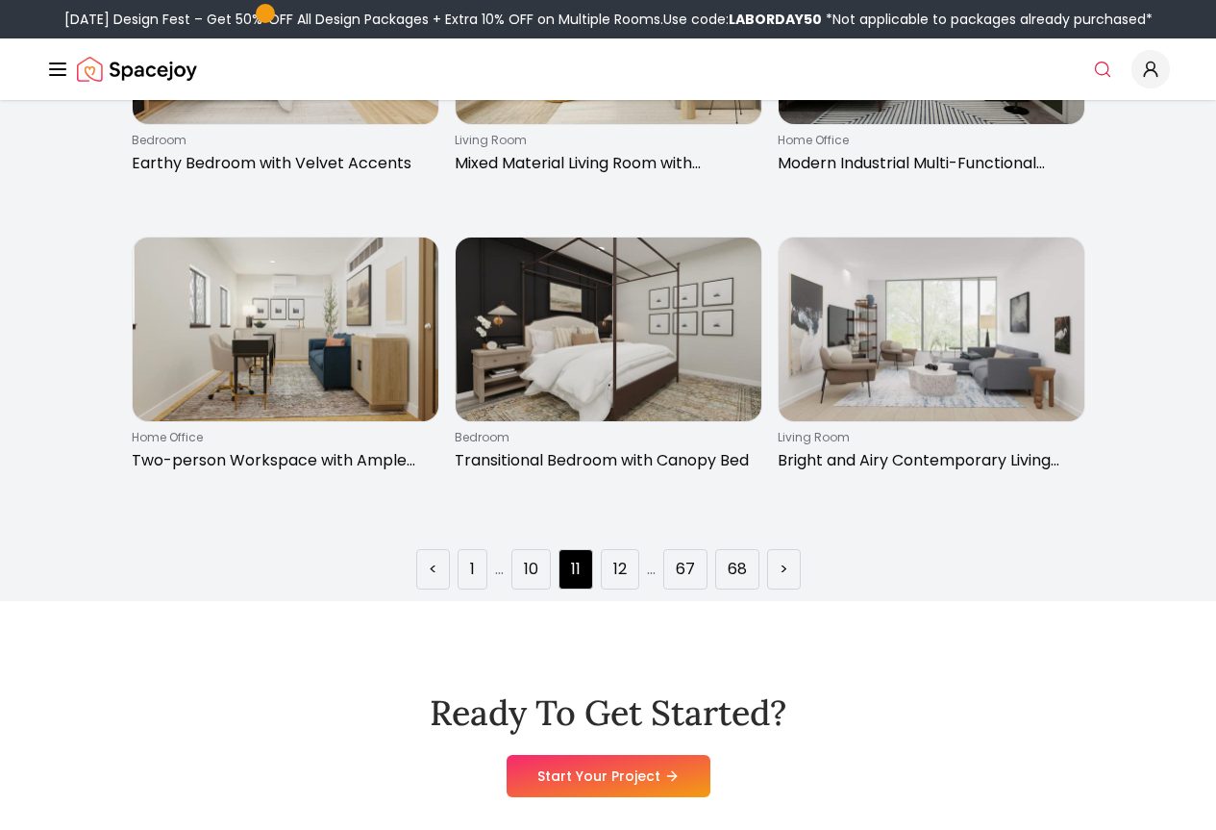
scroll to position [2692, 0]
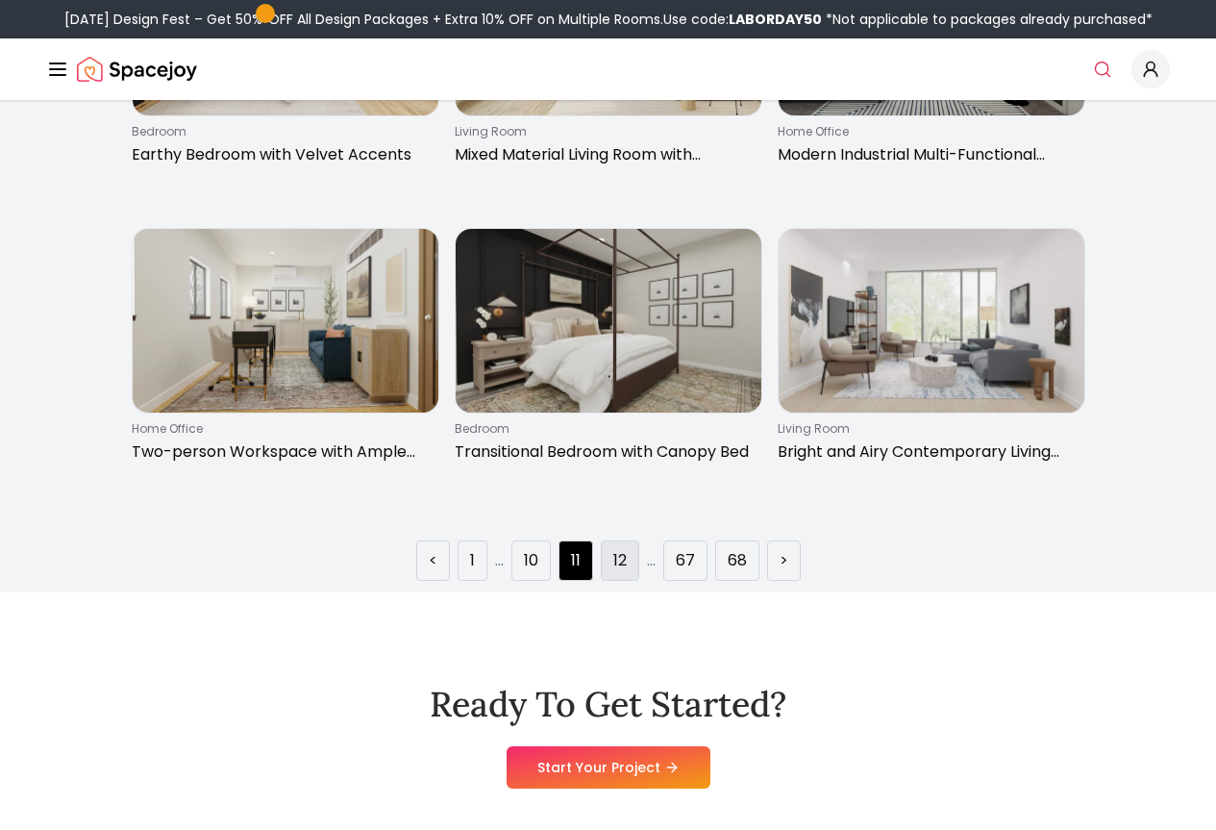
click at [627, 581] on li "12" at bounding box center [620, 560] width 38 height 40
click at [634, 581] on li "12" at bounding box center [620, 560] width 38 height 40
click at [621, 572] on link "12" at bounding box center [619, 560] width 13 height 23
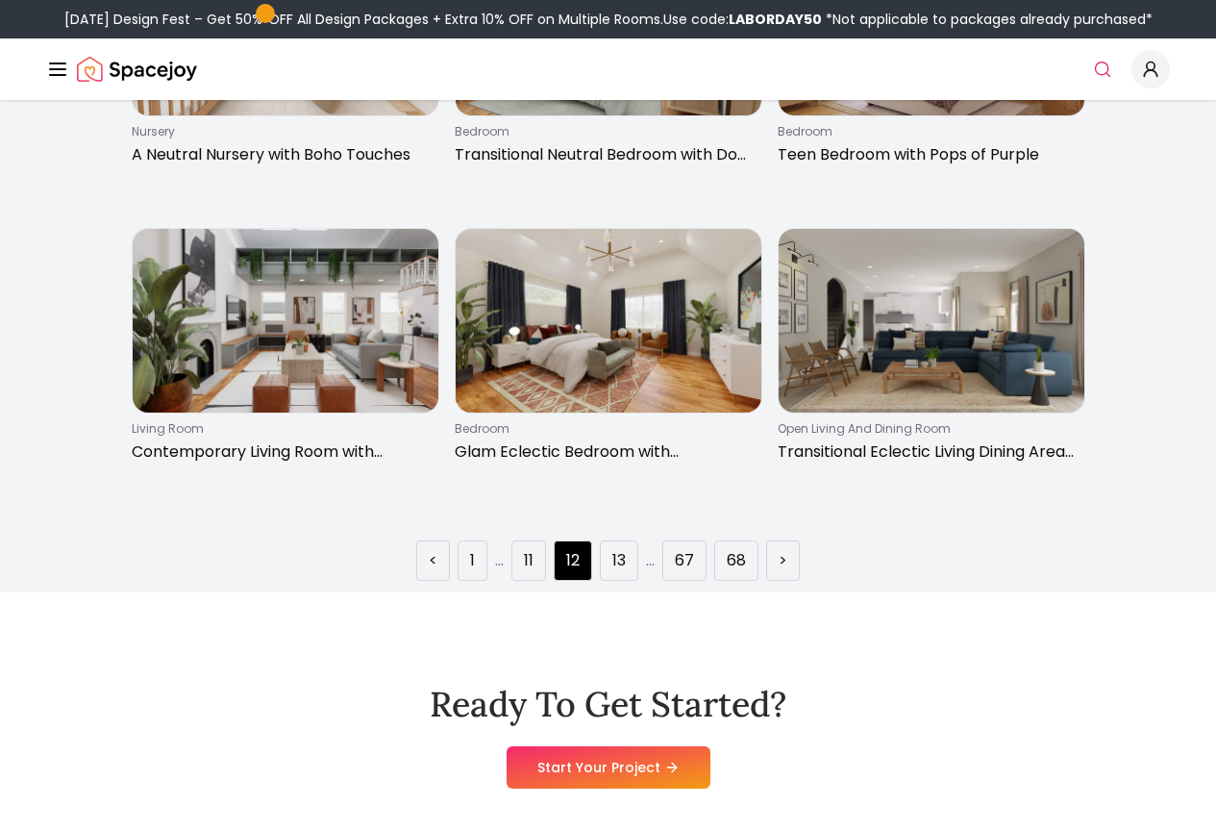
scroll to position [2308, 0]
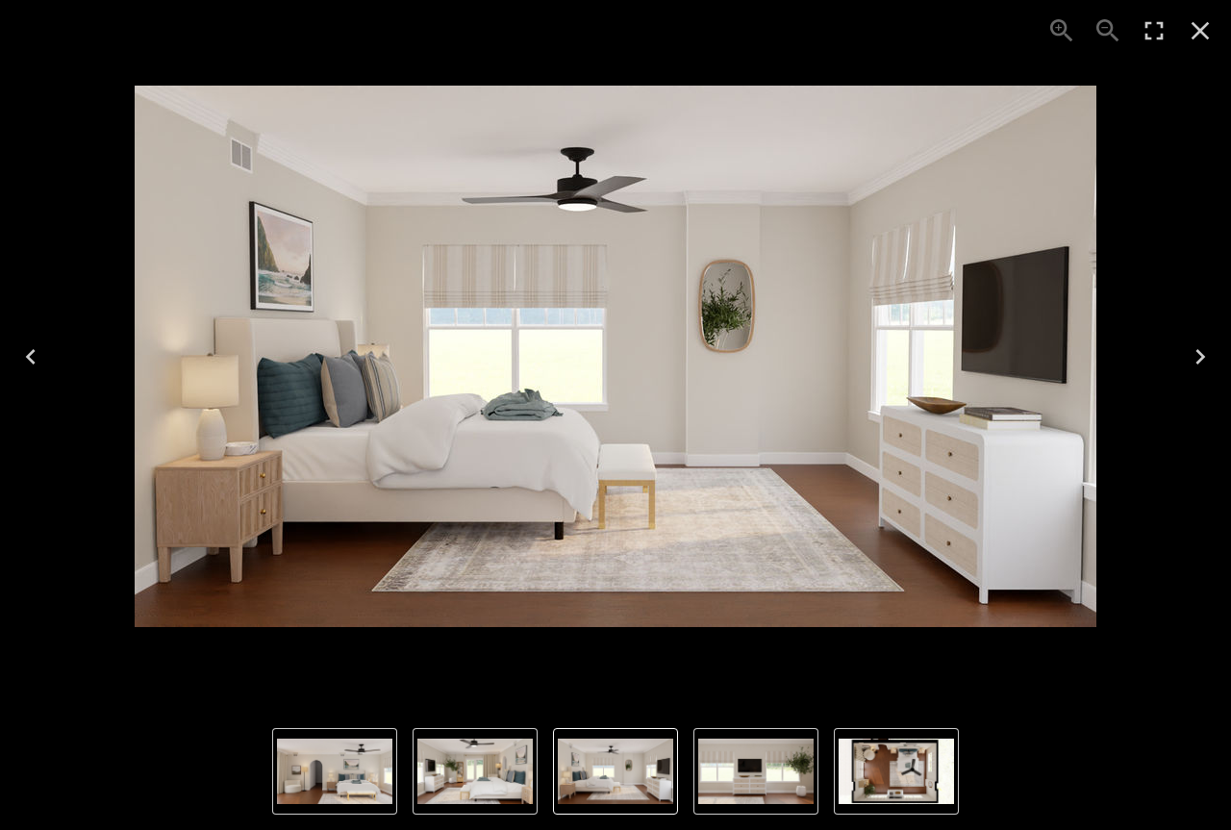
drag, startPoint x: 545, startPoint y: -40, endPoint x: 504, endPoint y: -94, distance: 67.9
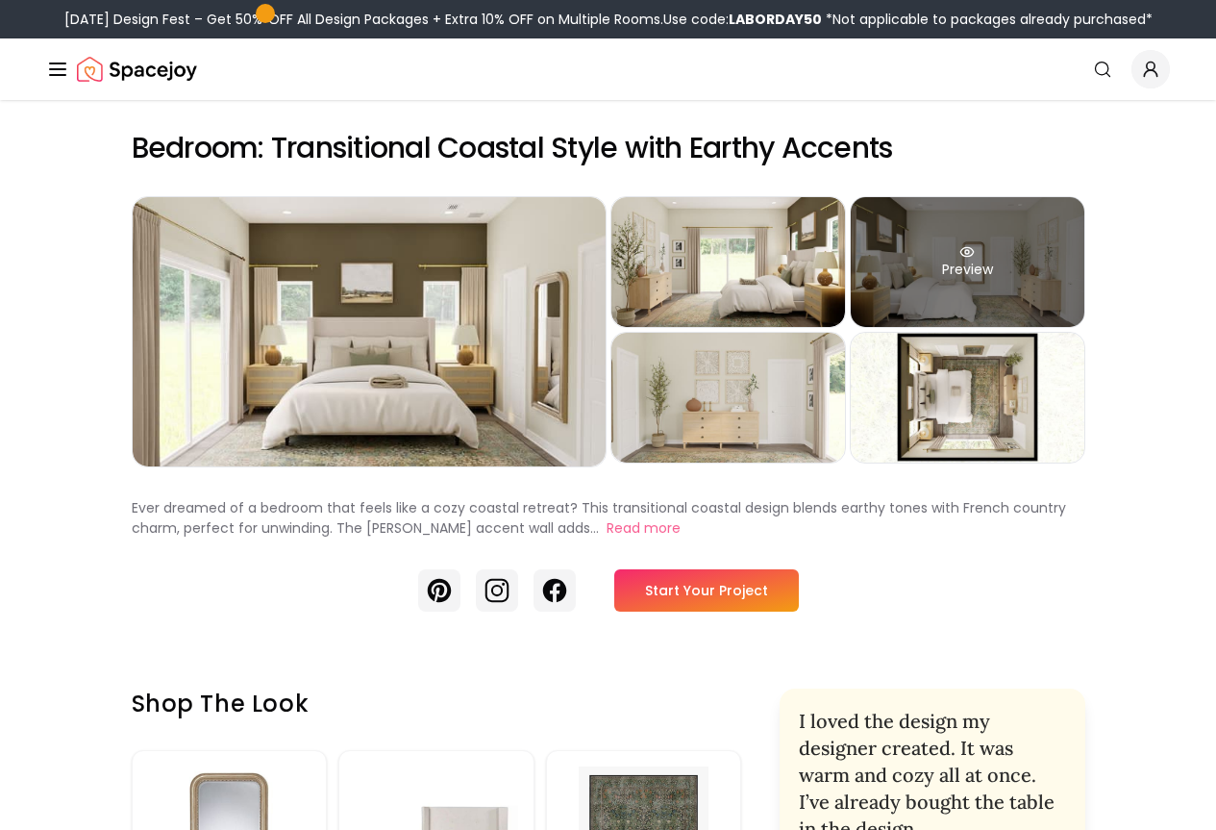
click at [998, 309] on div "Preview" at bounding box center [968, 262] width 234 height 130
